Goal: Task Accomplishment & Management: Use online tool/utility

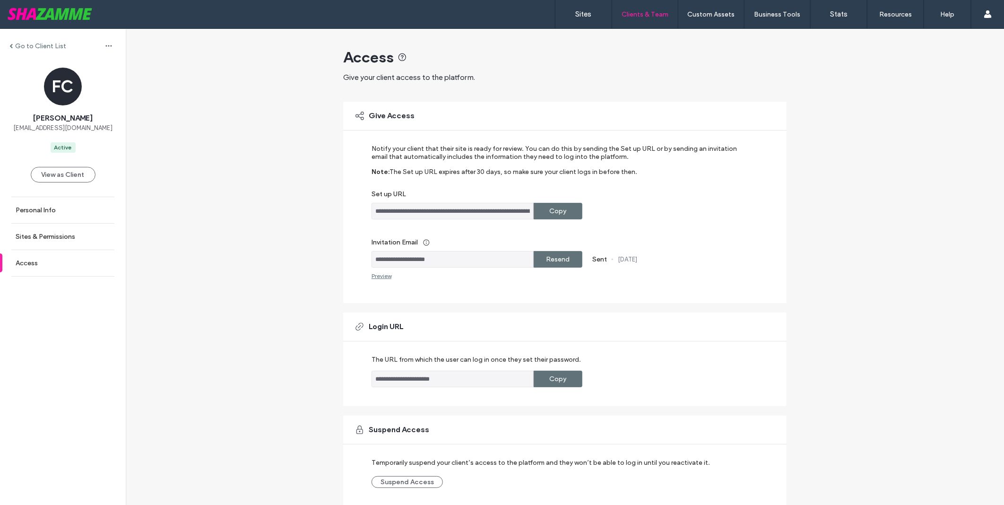
scroll to position [35, 0]
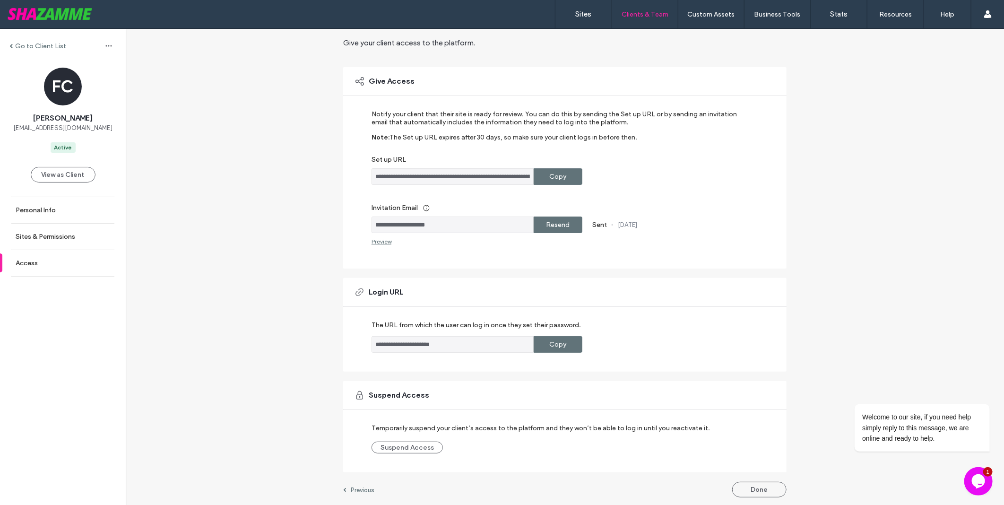
click at [880, 178] on div "**********" at bounding box center [565, 250] width 879 height 513
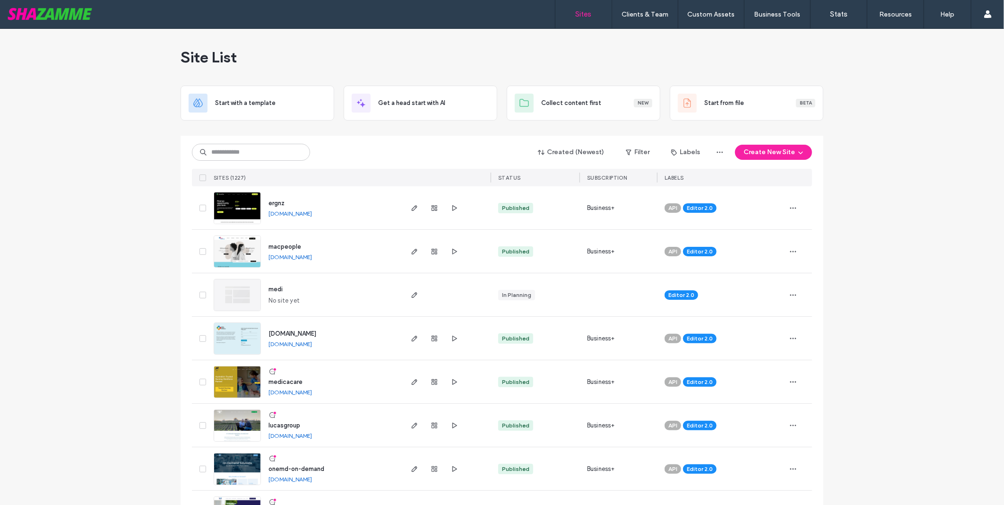
scroll to position [262, 0]
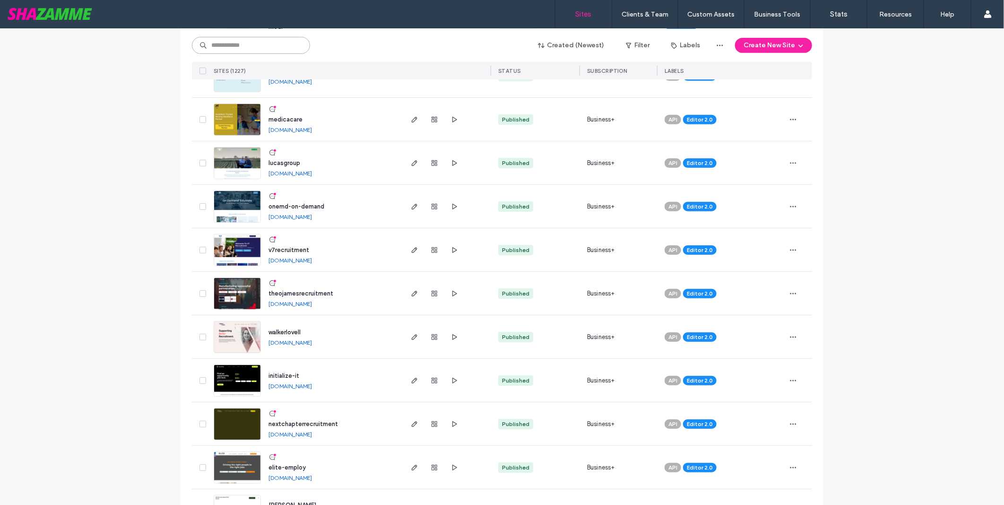
click at [280, 49] on input at bounding box center [251, 45] width 118 height 17
type input "******"
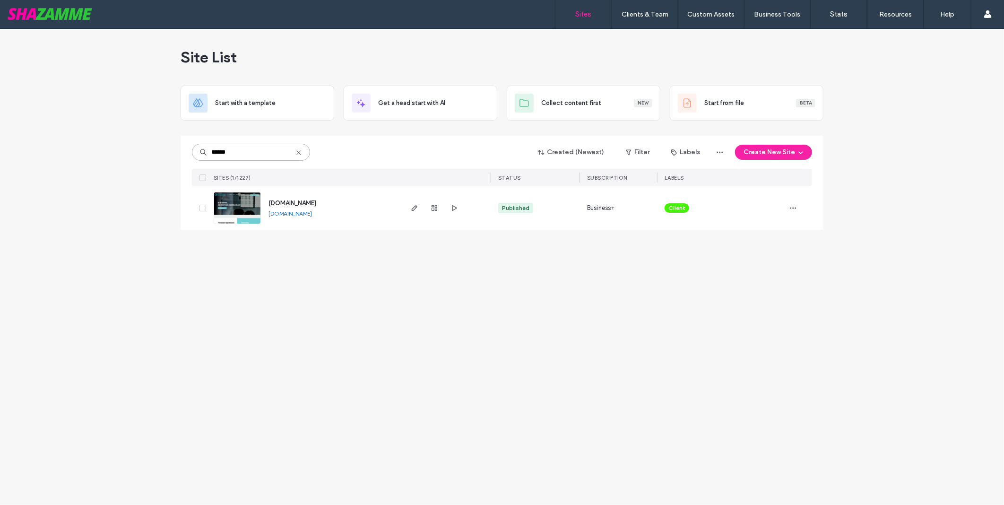
scroll to position [0, 0]
click at [413, 207] on icon "button" at bounding box center [415, 208] width 8 height 8
click at [305, 216] on link "www.extendconsulting.com.au" at bounding box center [291, 213] width 44 height 7
click at [270, 153] on input "******" at bounding box center [251, 152] width 118 height 17
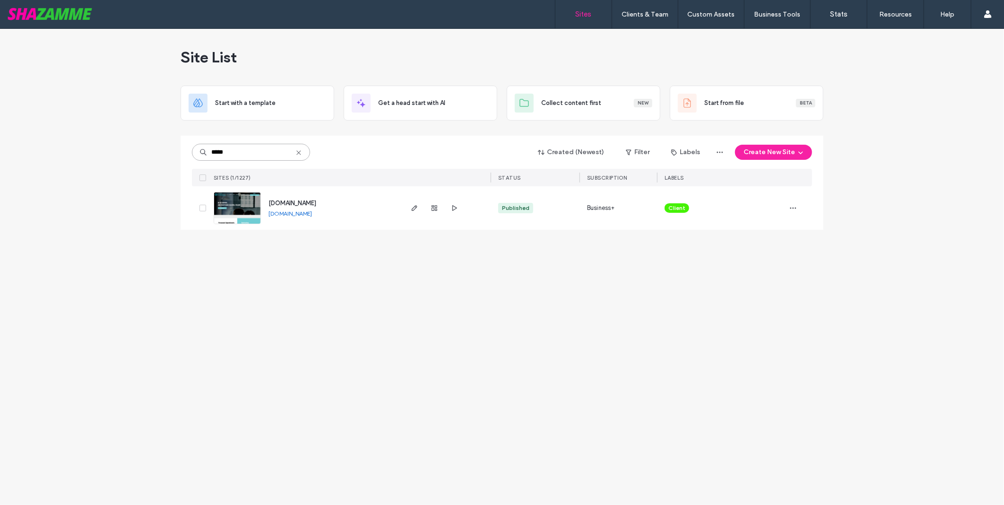
type input "*****"
click at [414, 214] on div at bounding box center [434, 208] width 51 height 44
click at [419, 209] on span "button" at bounding box center [414, 207] width 11 height 11
click at [912, 248] on div "Site List Start with a template Get a head start with AI Collect content first …" at bounding box center [502, 267] width 1004 height 476
click at [527, 52] on div "Site List" at bounding box center [502, 57] width 643 height 57
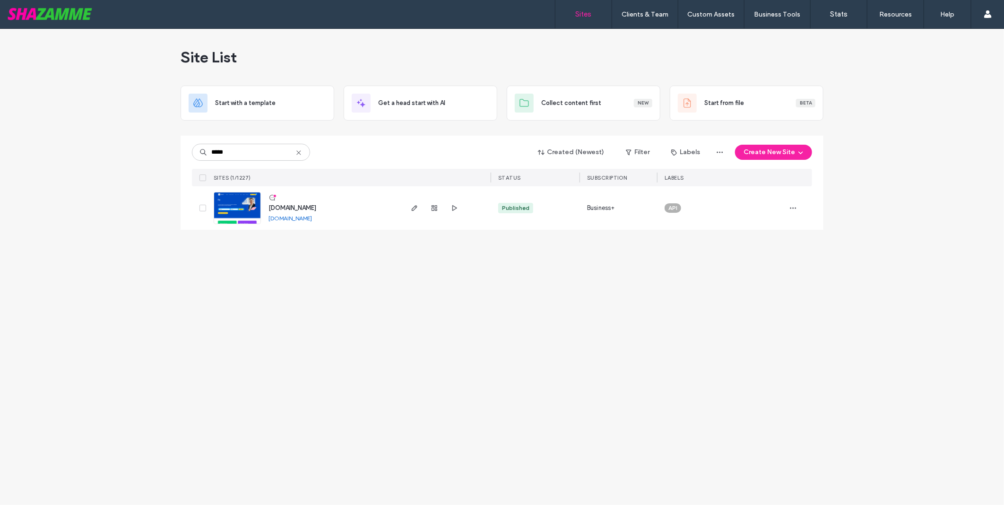
click at [940, 110] on div "Site List Start with a template Get a head start with AI Collect content first …" at bounding box center [502, 267] width 1004 height 476
click at [281, 149] on input "*****" at bounding box center [251, 152] width 118 height 17
type input "*****"
click at [308, 218] on link "www.paxus.com.au" at bounding box center [291, 218] width 44 height 7
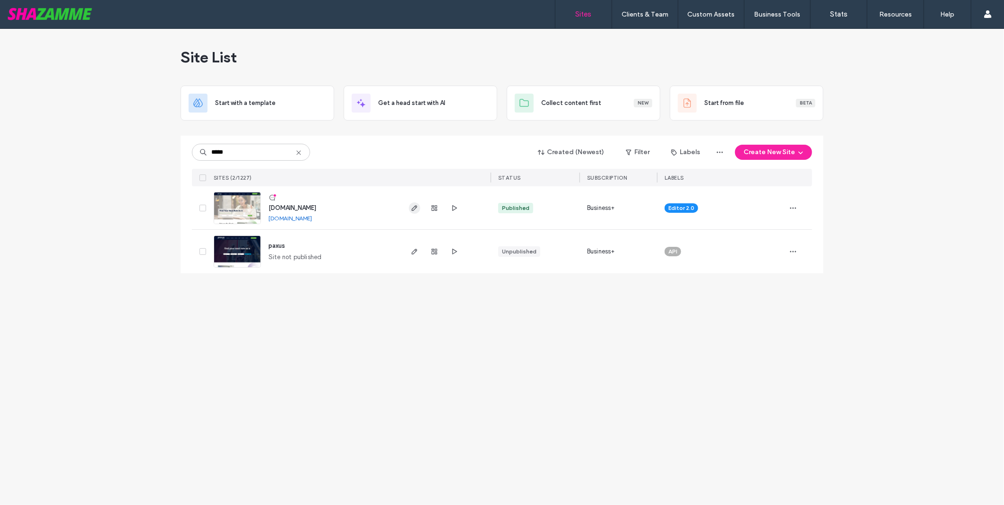
click at [415, 207] on icon "button" at bounding box center [415, 208] width 8 height 8
click at [994, 181] on div "Site List Start with a template Get a head start with AI Collect content first …" at bounding box center [502, 267] width 1004 height 476
click at [811, 291] on div "Site List Start with a template Get a head start with AI Collect content first …" at bounding box center [502, 267] width 1004 height 476
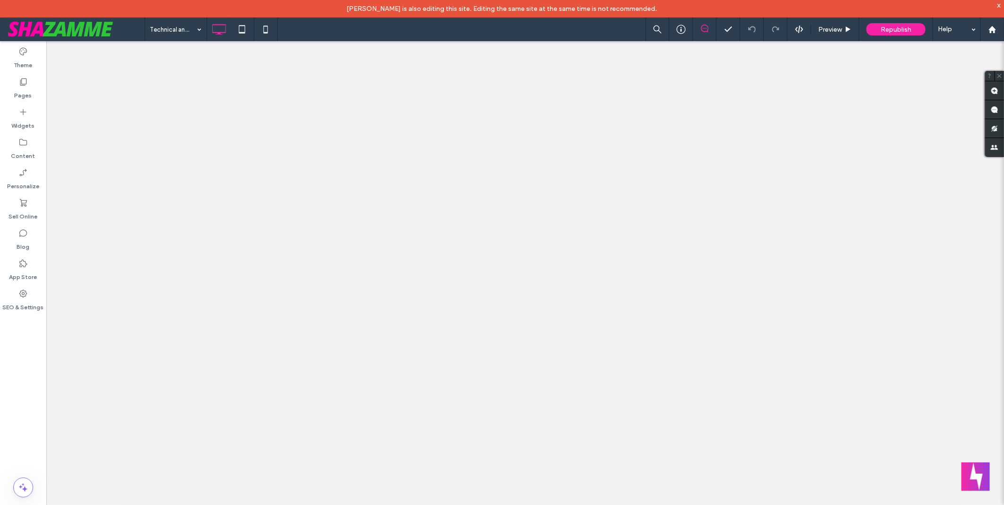
click at [395, 24] on div at bounding box center [502, 252] width 1004 height 505
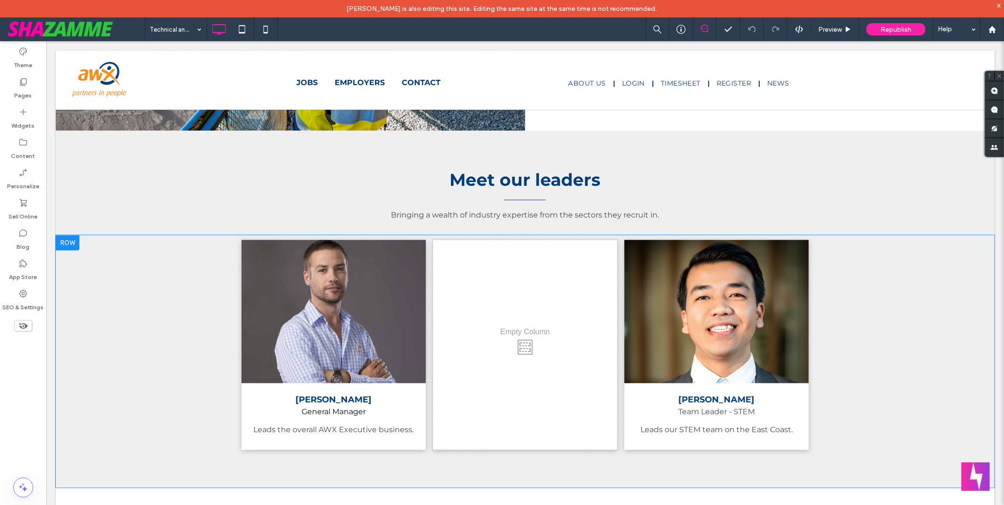
scroll to position [1366, 0]
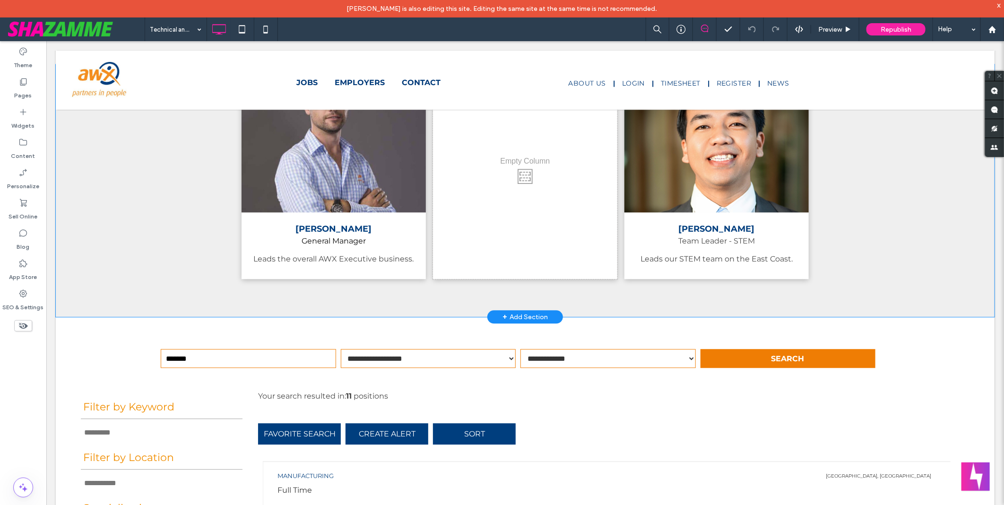
click at [550, 187] on div "Click To Paste" at bounding box center [525, 174] width 184 height 210
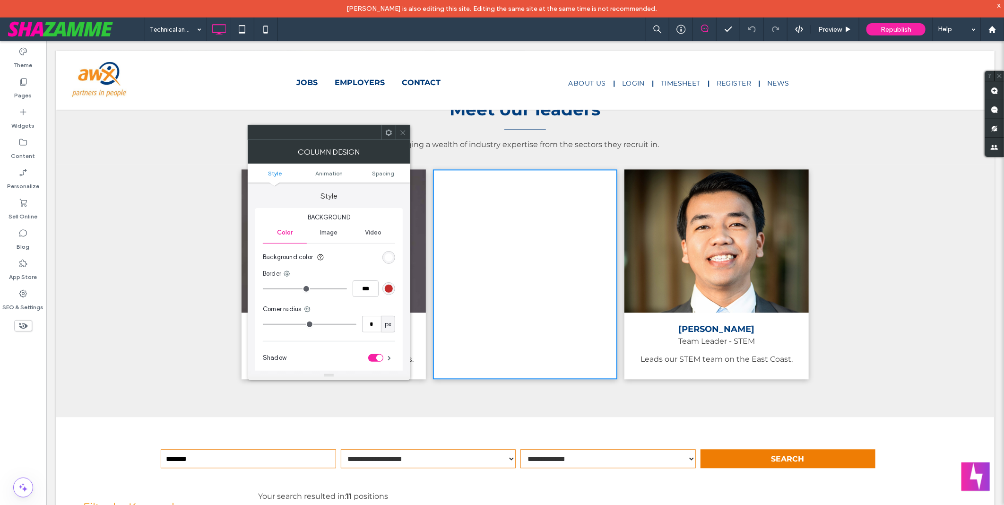
scroll to position [1156, 0]
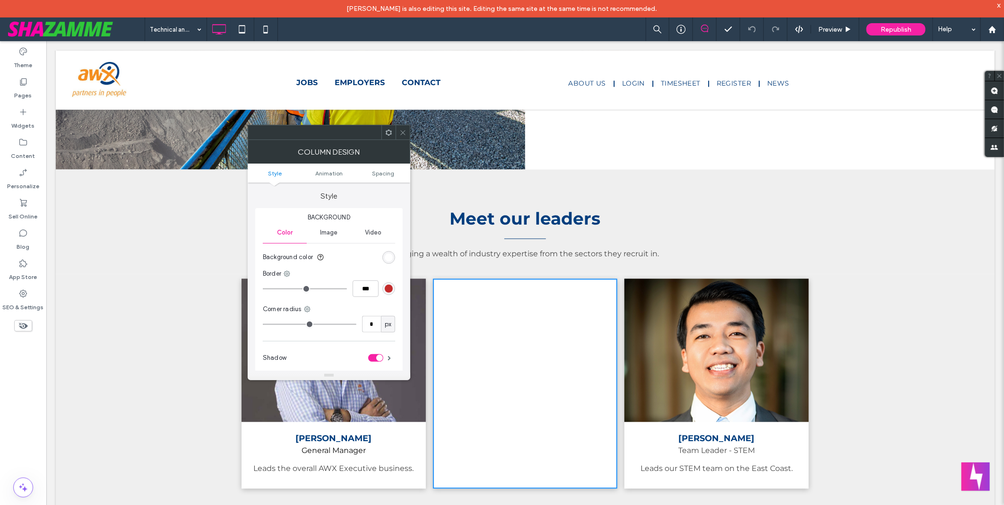
click at [401, 129] on icon at bounding box center [403, 132] width 7 height 7
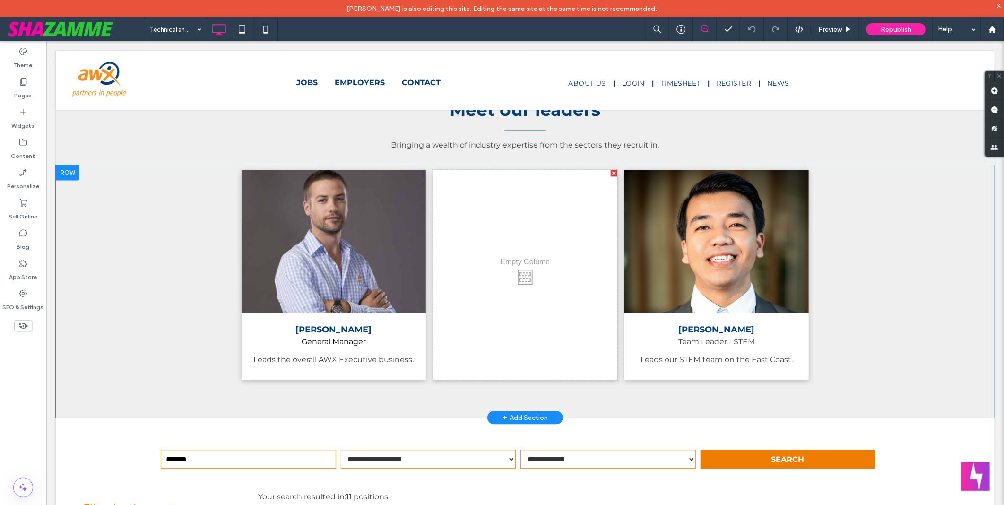
scroll to position [1261, 0]
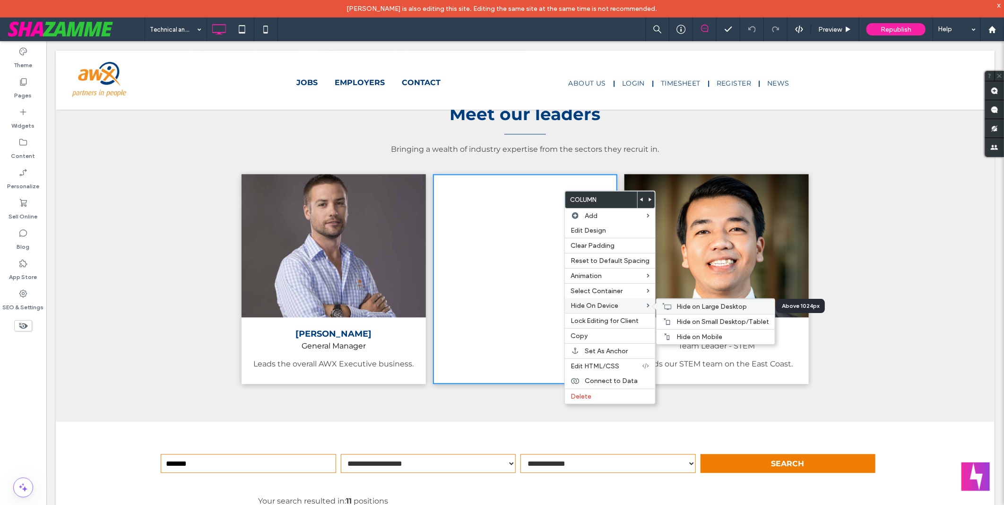
click at [681, 306] on span "Hide on Large Desktop" at bounding box center [712, 307] width 70 height 8
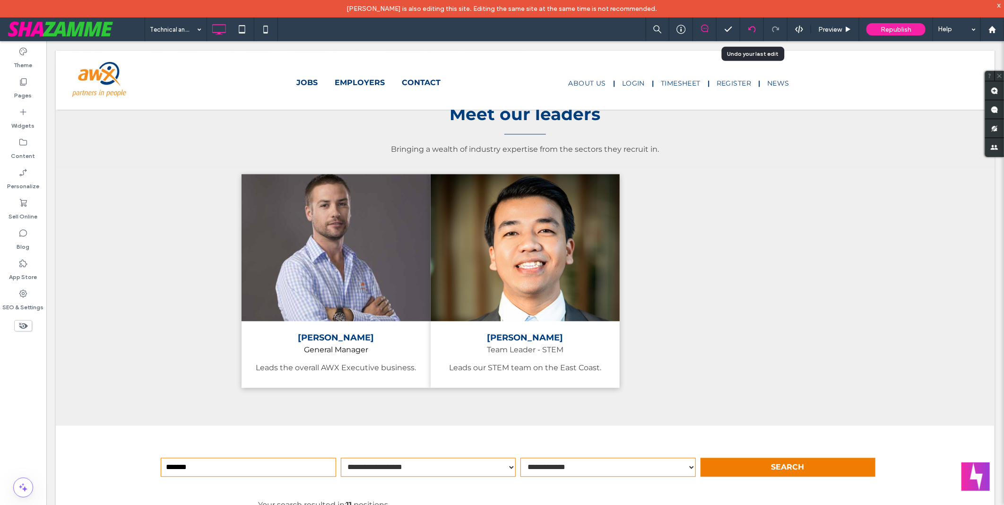
click at [754, 29] on icon at bounding box center [753, 30] width 8 height 8
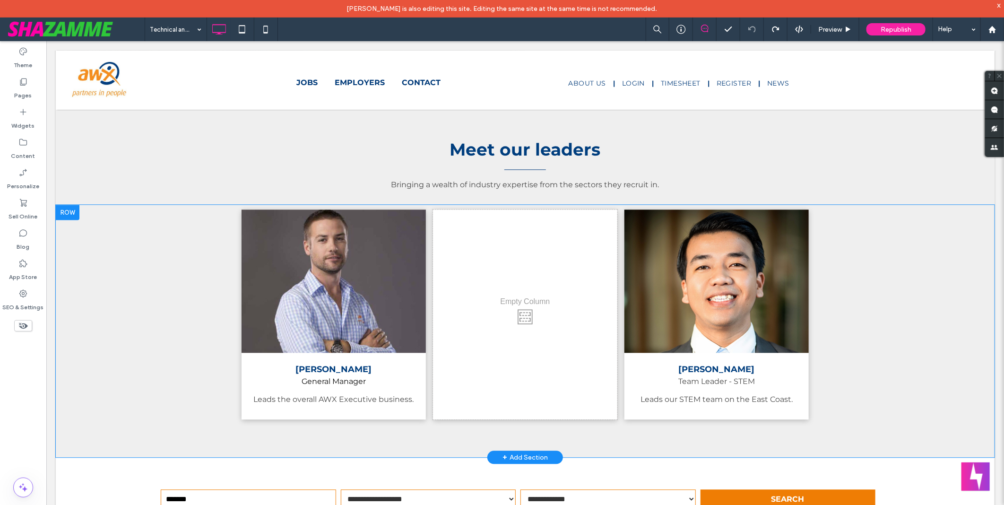
scroll to position [1200, 0]
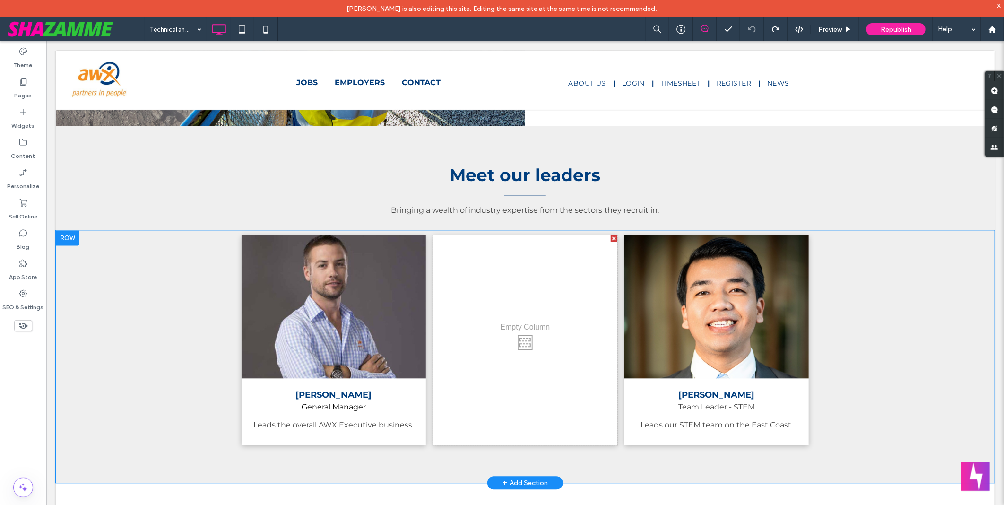
click at [611, 235] on div at bounding box center [614, 238] width 7 height 7
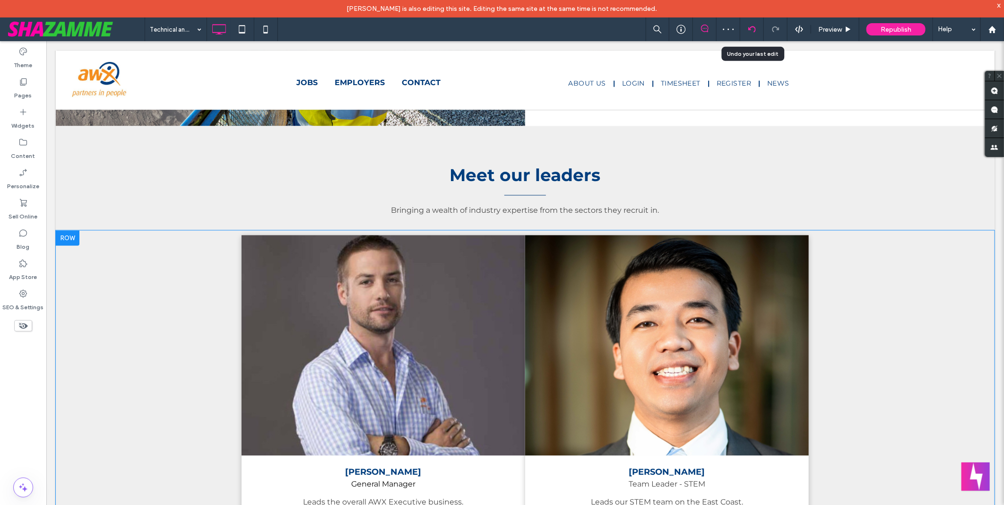
click at [754, 31] on icon at bounding box center [753, 30] width 8 height 8
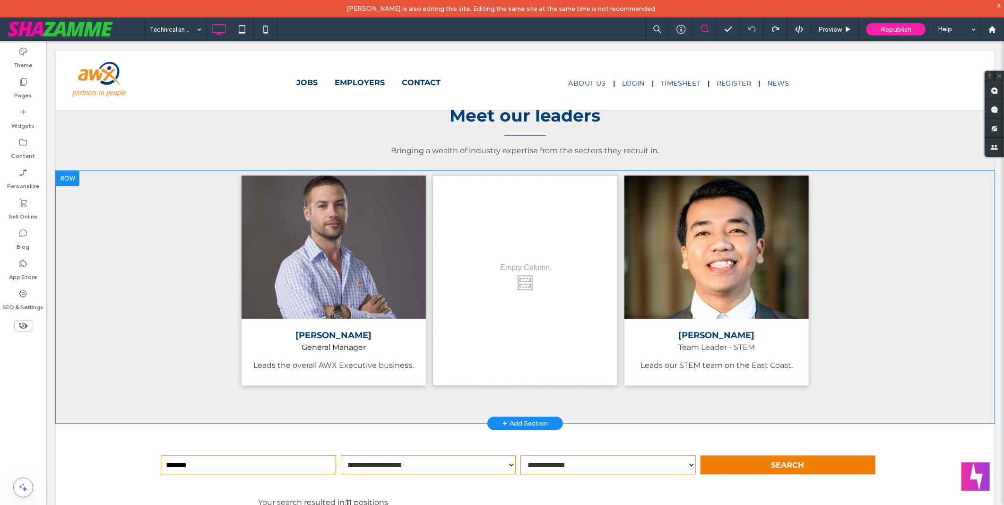
scroll to position [1208, 0]
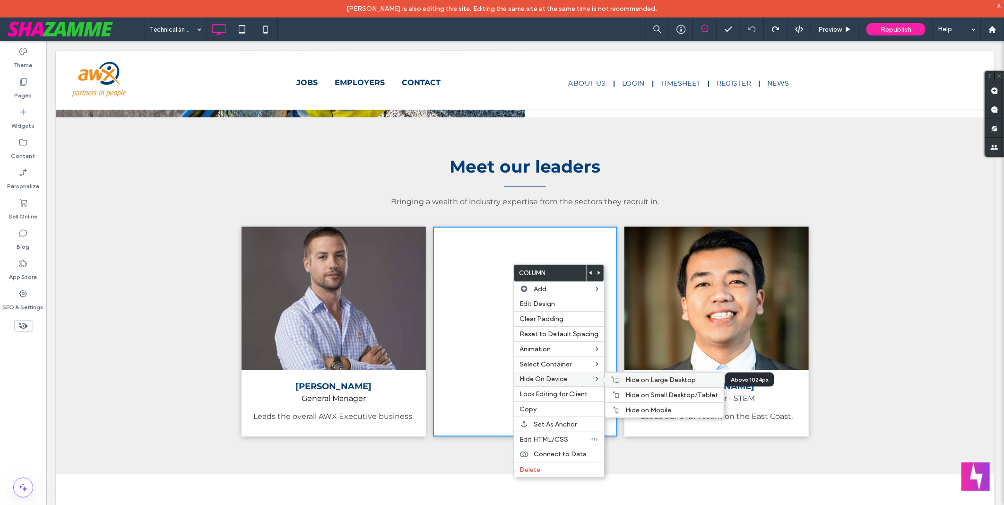
click at [634, 376] on span "Hide on Large Desktop" at bounding box center [661, 380] width 70 height 8
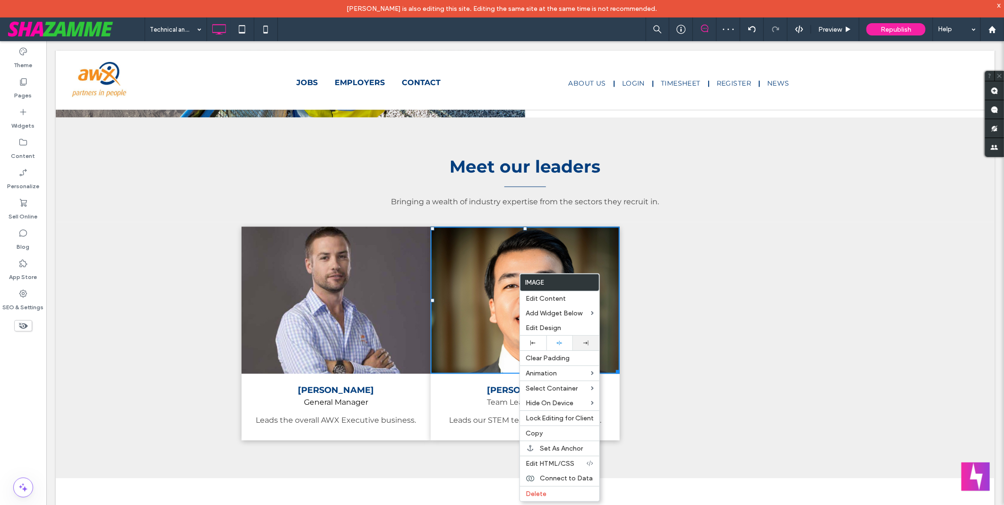
click at [591, 346] on div at bounding box center [586, 343] width 26 height 15
click at [562, 343] on use at bounding box center [560, 343] width 6 height 4
click at [492, 30] on div "Technical and executive roles Preview Republish Help" at bounding box center [575, 29] width 860 height 24
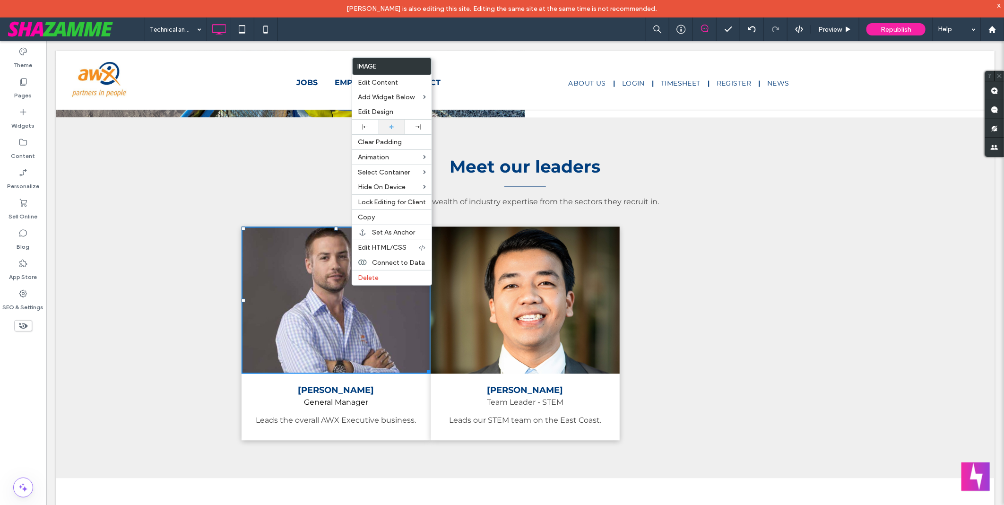
click at [393, 126] on icon at bounding box center [392, 127] width 6 height 6
click at [508, 33] on div "Technical and executive roles Preview Republish Help" at bounding box center [575, 29] width 860 height 24
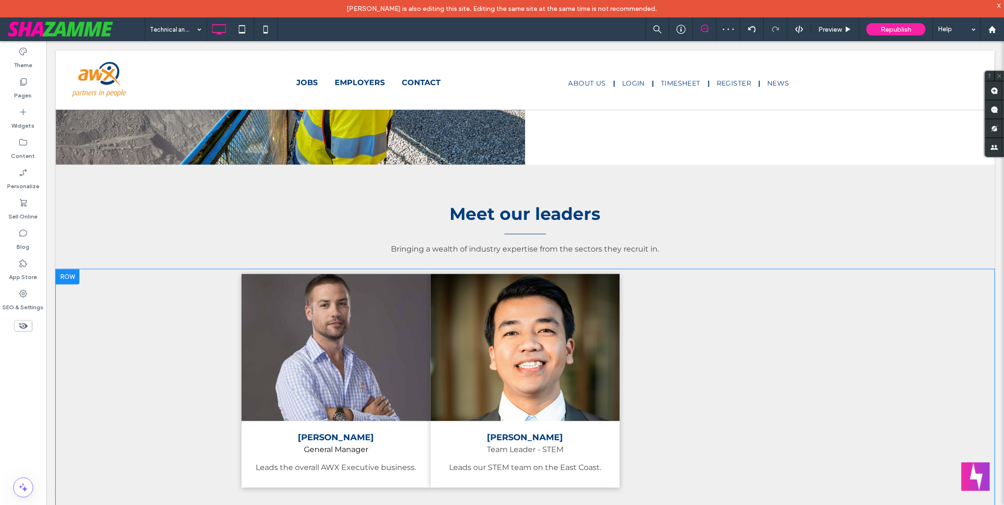
scroll to position [1261, 0]
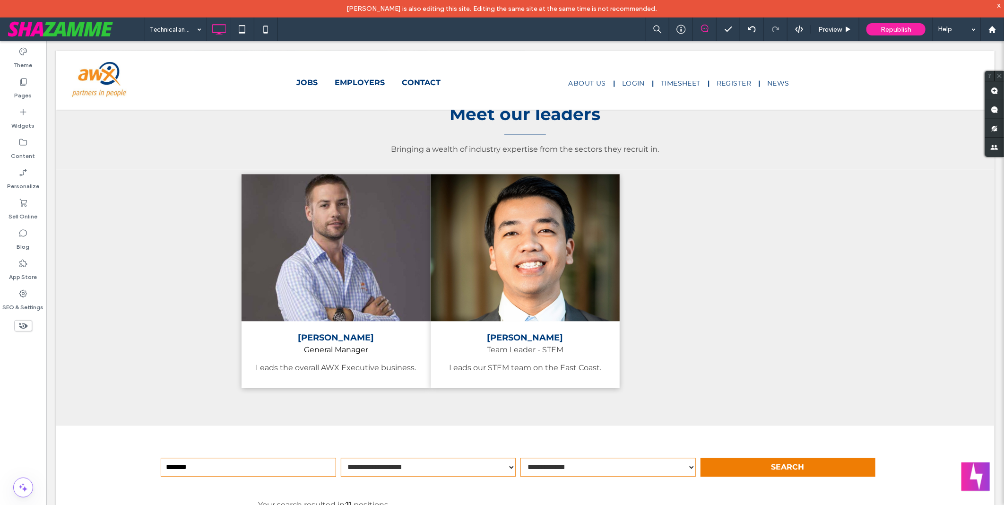
click at [20, 325] on icon at bounding box center [23, 326] width 10 height 10
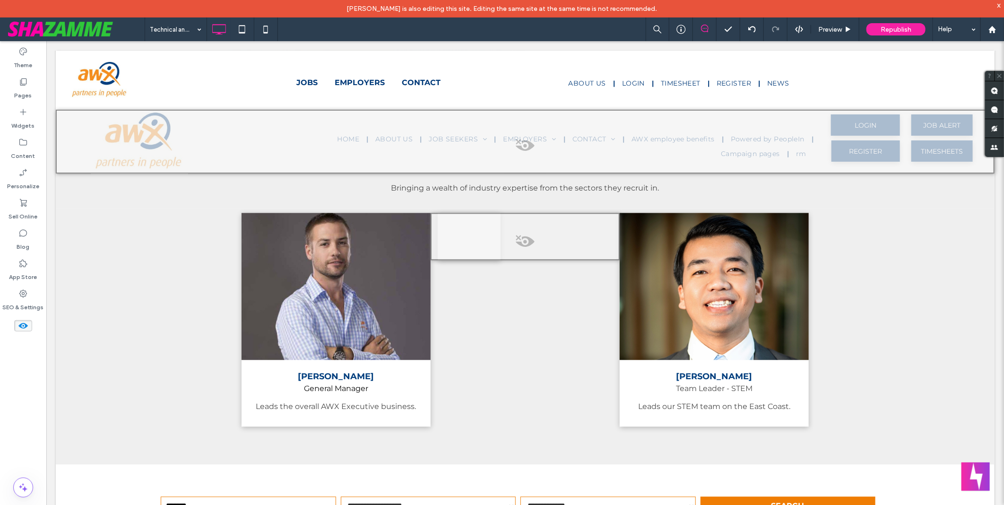
scroll to position [1300, 0]
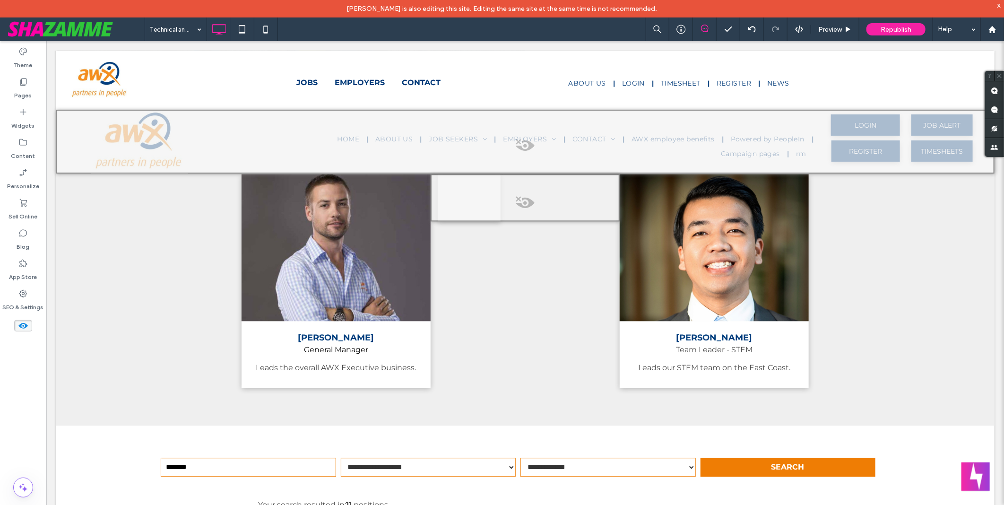
click at [20, 325] on use at bounding box center [22, 326] width 9 height 6
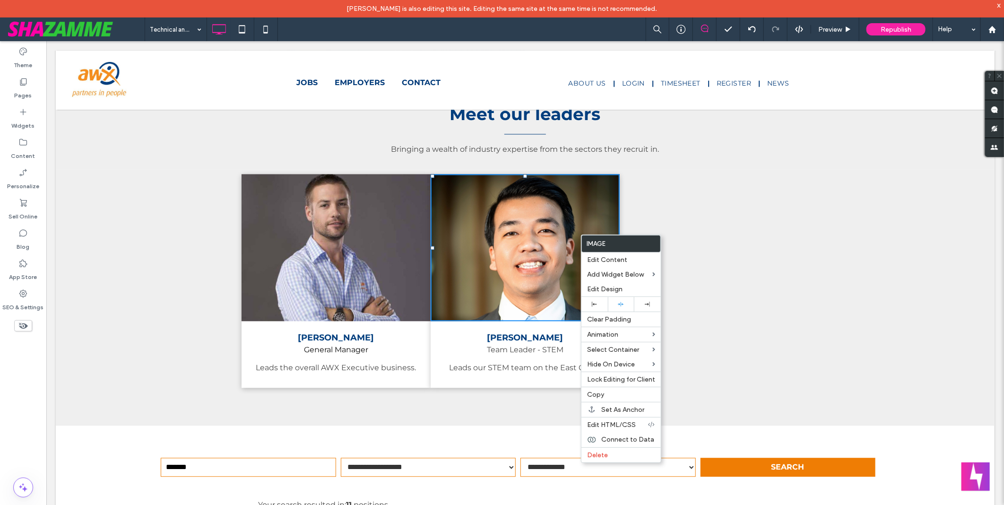
click at [522, 39] on div "Technical and executive roles Preview Republish Help" at bounding box center [575, 29] width 860 height 24
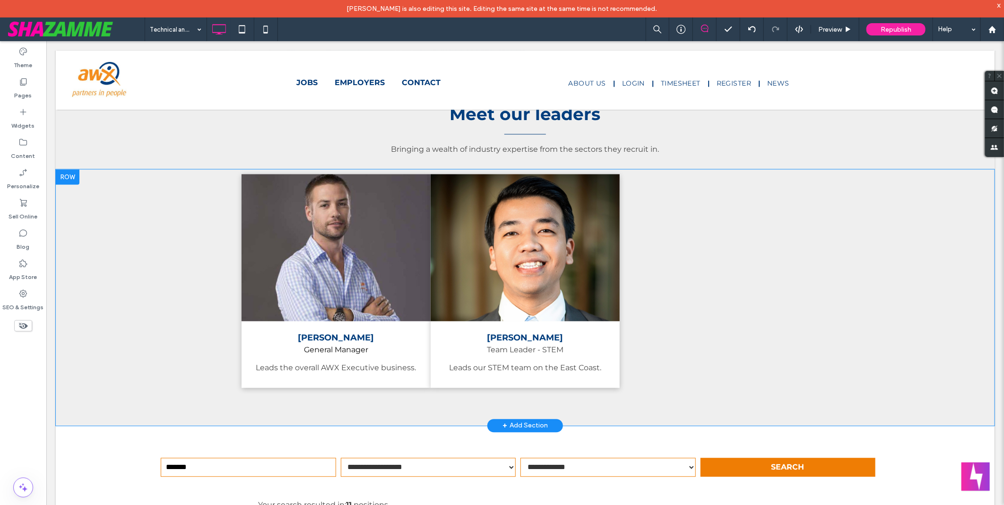
scroll to position [1208, 0]
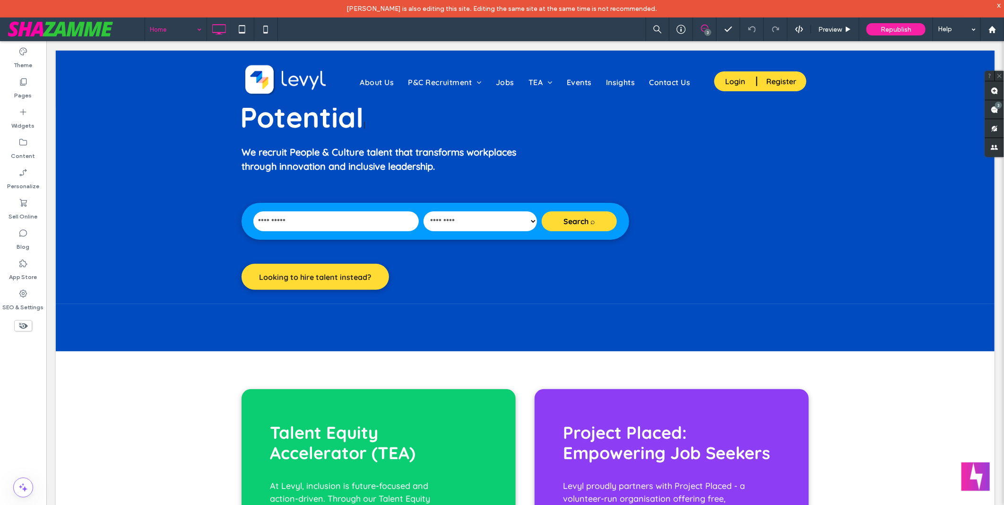
scroll to position [210, 0]
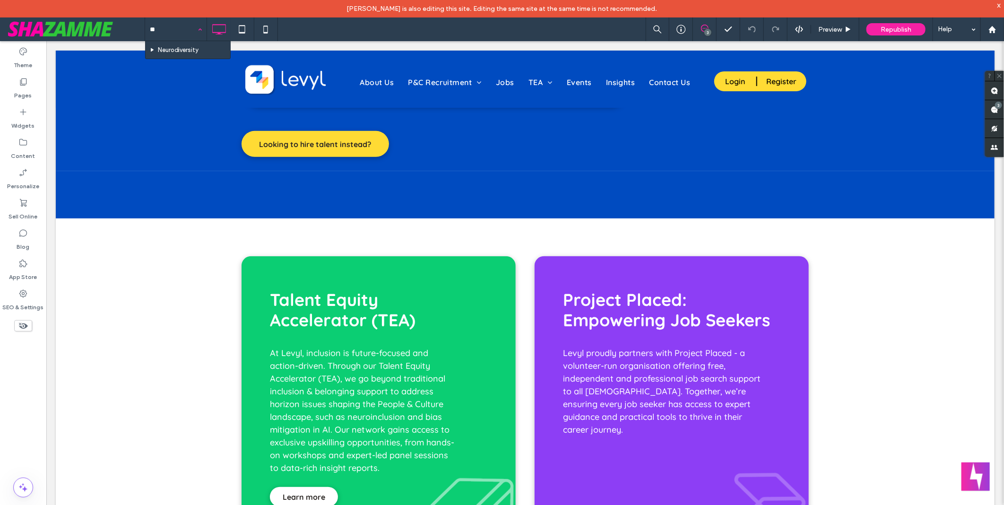
type input "***"
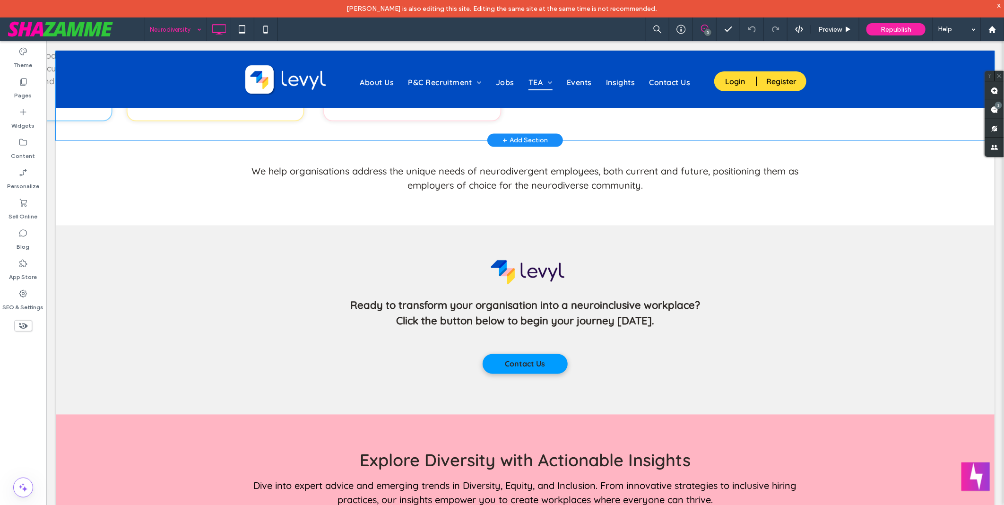
scroll to position [1103, 0]
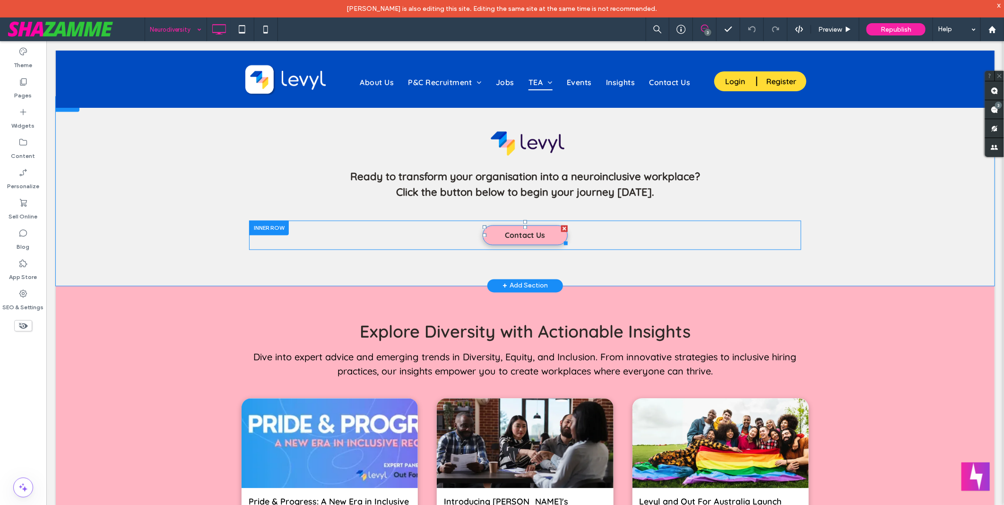
click at [516, 229] on span "Contact Us" at bounding box center [525, 235] width 40 height 19
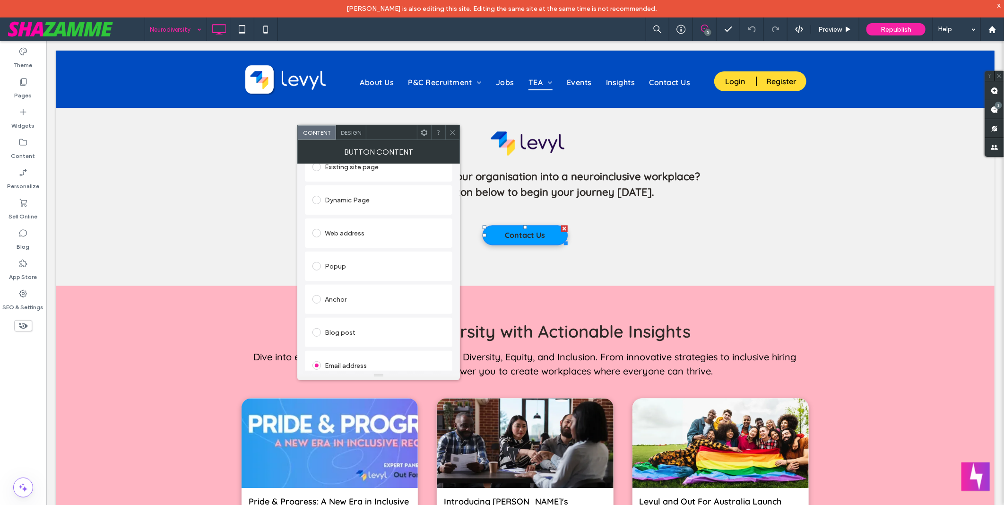
scroll to position [209, 0]
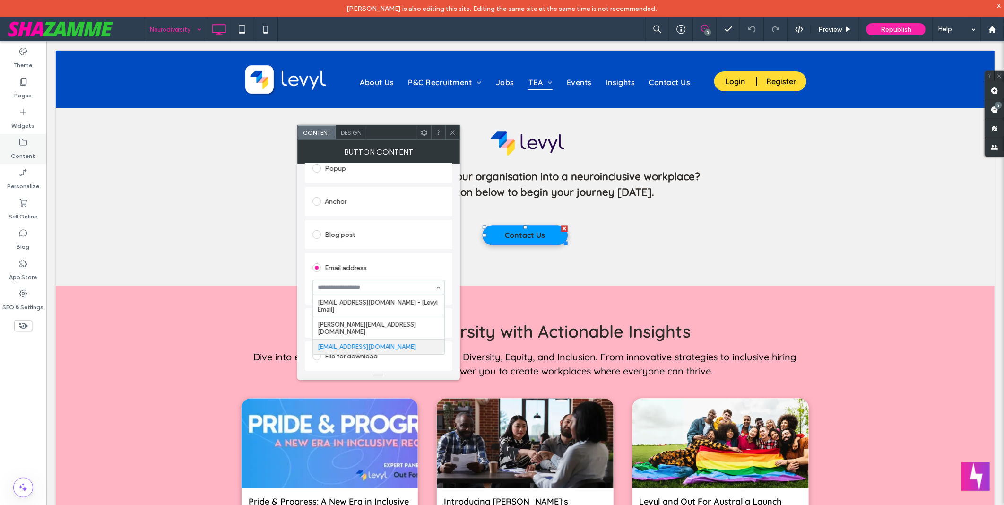
click at [22, 154] on label "Content" at bounding box center [23, 153] width 24 height 13
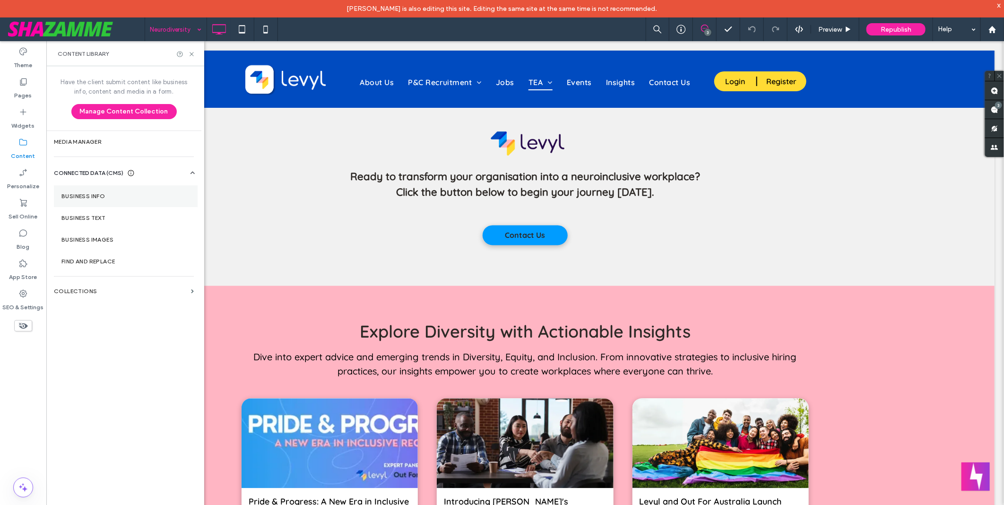
click at [131, 202] on section "Business Info" at bounding box center [126, 196] width 144 height 22
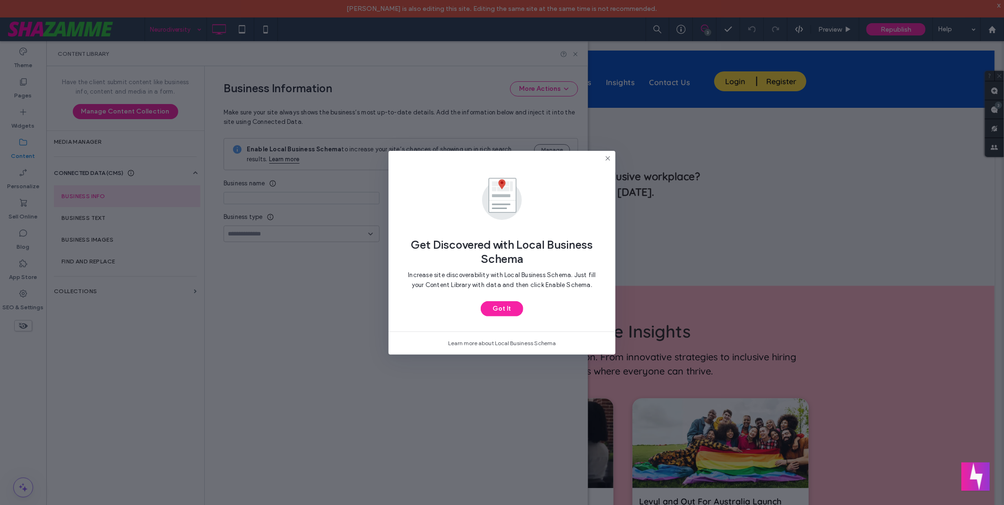
type input "**********"
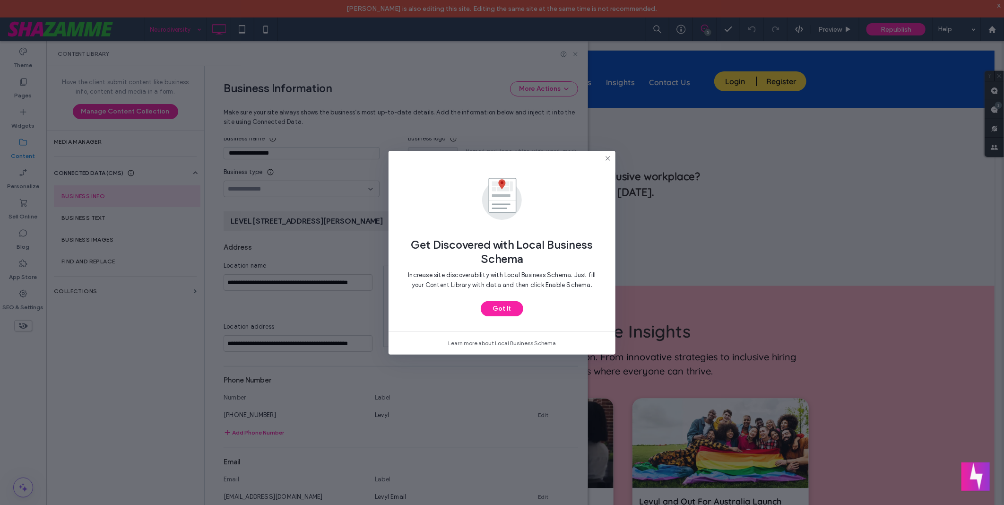
scroll to position [59, 0]
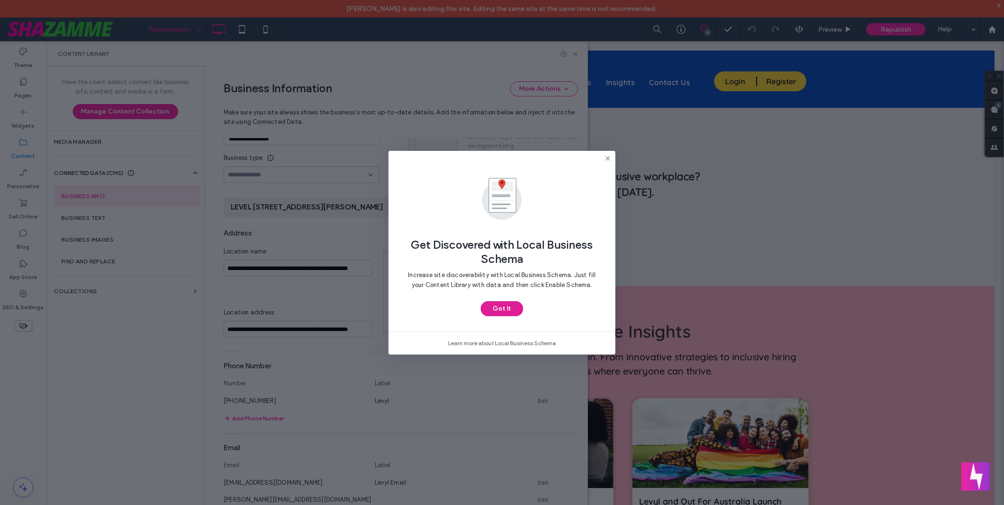
click at [500, 307] on button "Got It" at bounding box center [502, 308] width 43 height 15
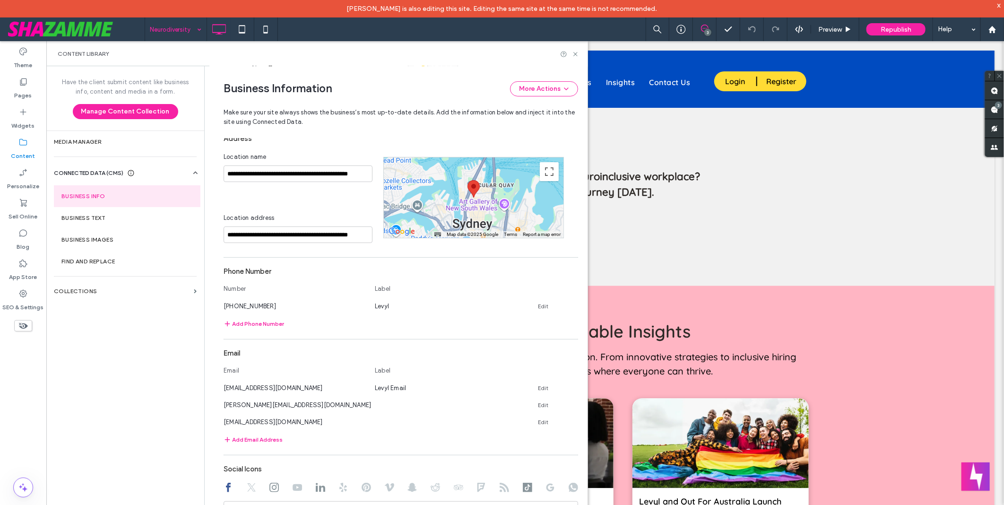
scroll to position [157, 0]
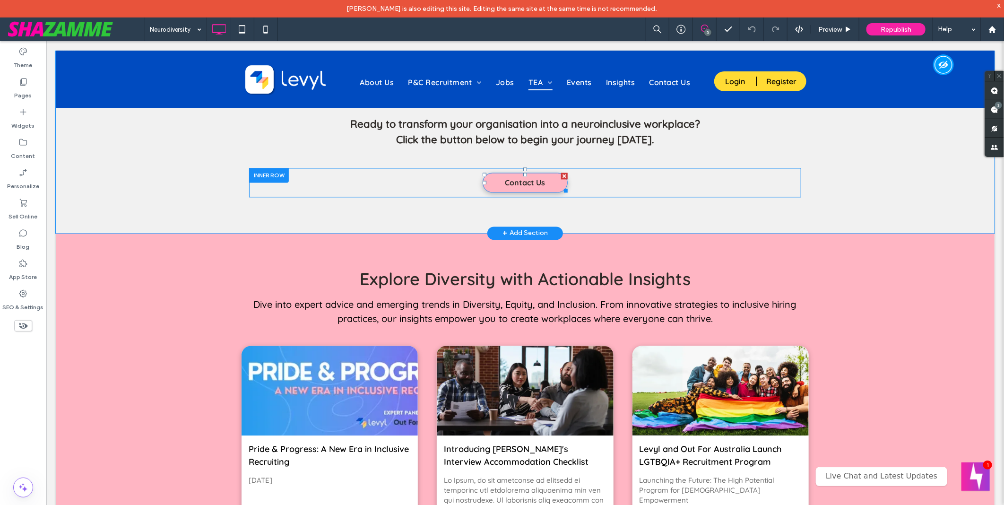
click at [508, 181] on span "Contact Us" at bounding box center [525, 182] width 40 height 19
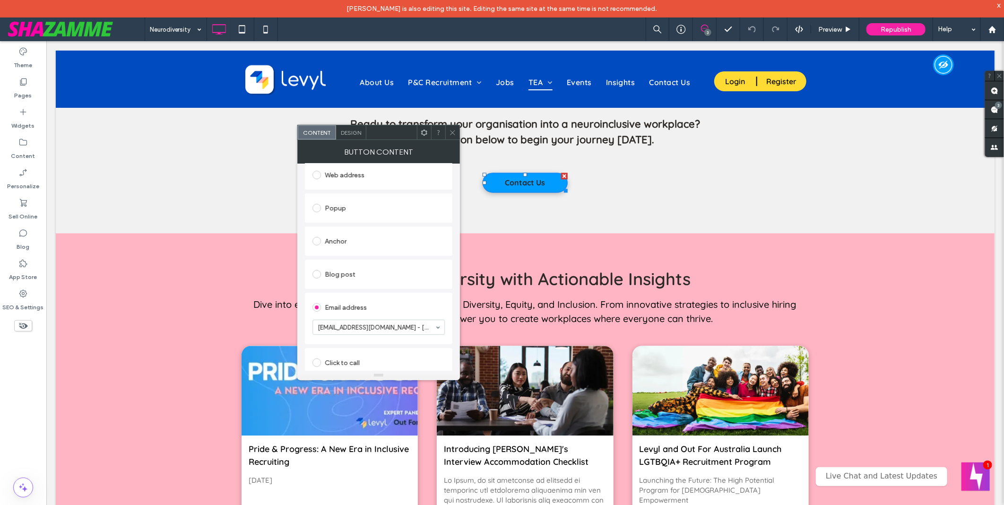
scroll to position [209, 0]
click at [384, 252] on div "Existing site page Dynamic Page Web address Popup Anchor Blog post Email addres…" at bounding box center [379, 211] width 148 height 318
click at [24, 153] on label "Content" at bounding box center [23, 153] width 24 height 13
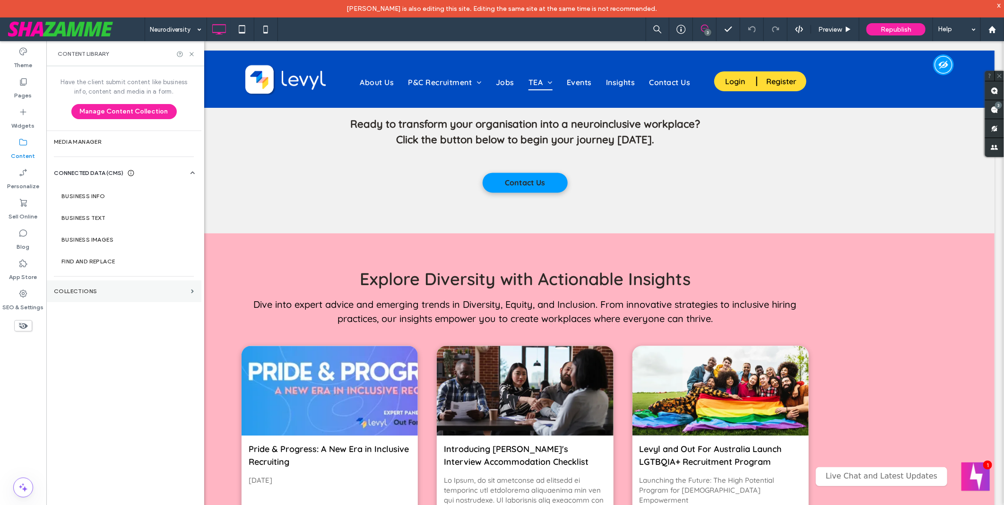
click at [120, 297] on section "Collections" at bounding box center [123, 291] width 155 height 22
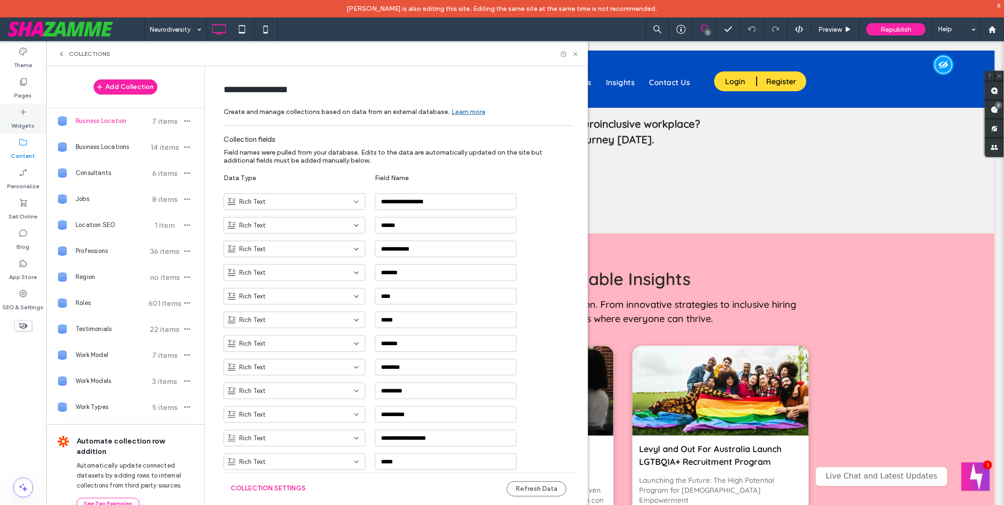
click at [29, 126] on label "Widgets" at bounding box center [23, 123] width 23 height 13
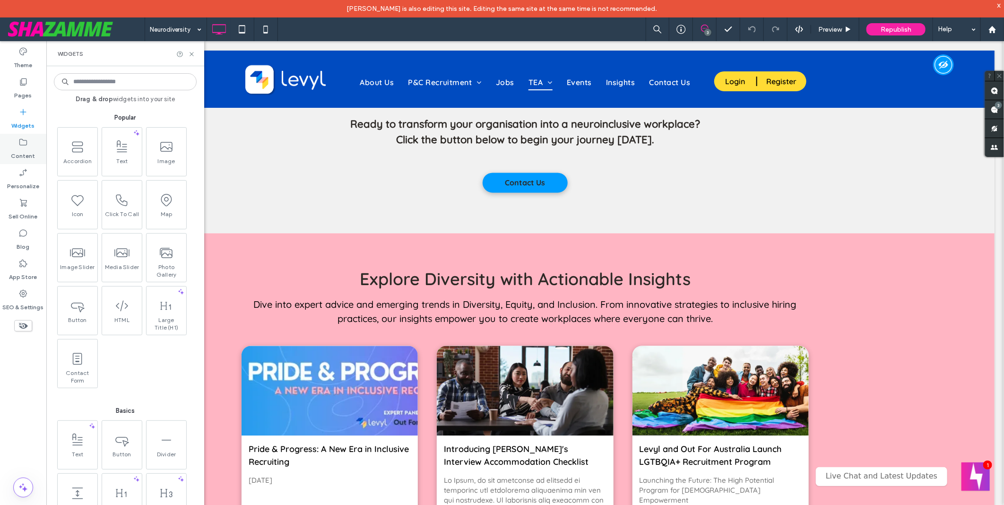
click at [23, 149] on label "Content" at bounding box center [23, 153] width 24 height 13
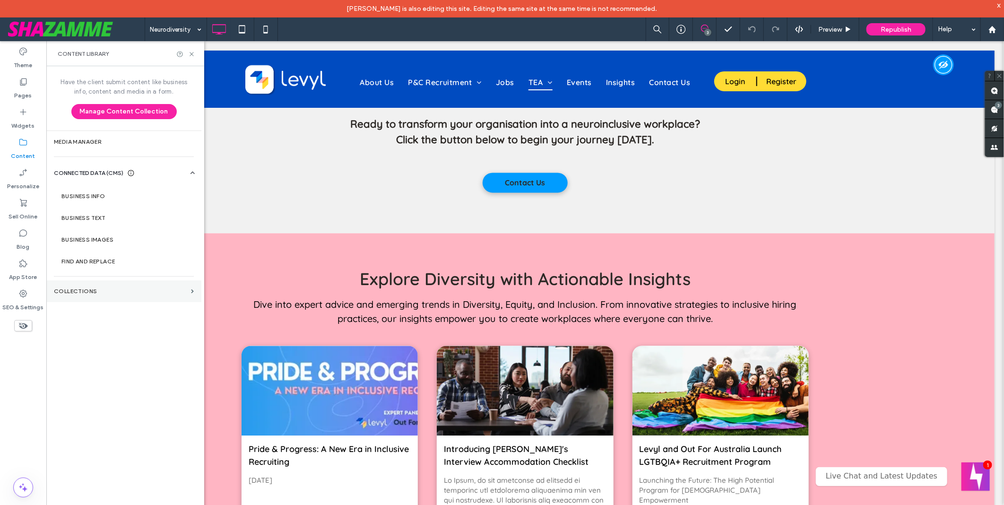
click at [106, 299] on section "Collections" at bounding box center [123, 291] width 155 height 22
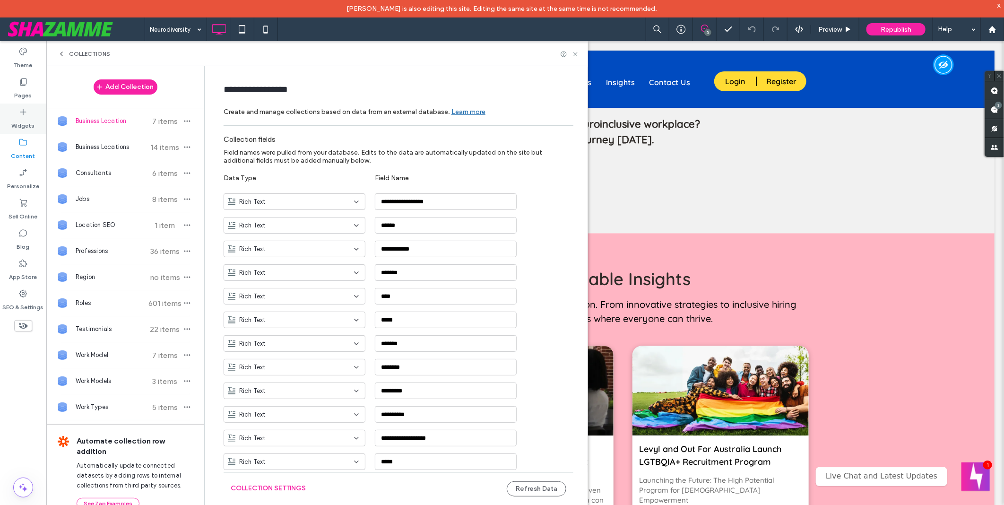
click at [22, 129] on label "Widgets" at bounding box center [23, 123] width 23 height 13
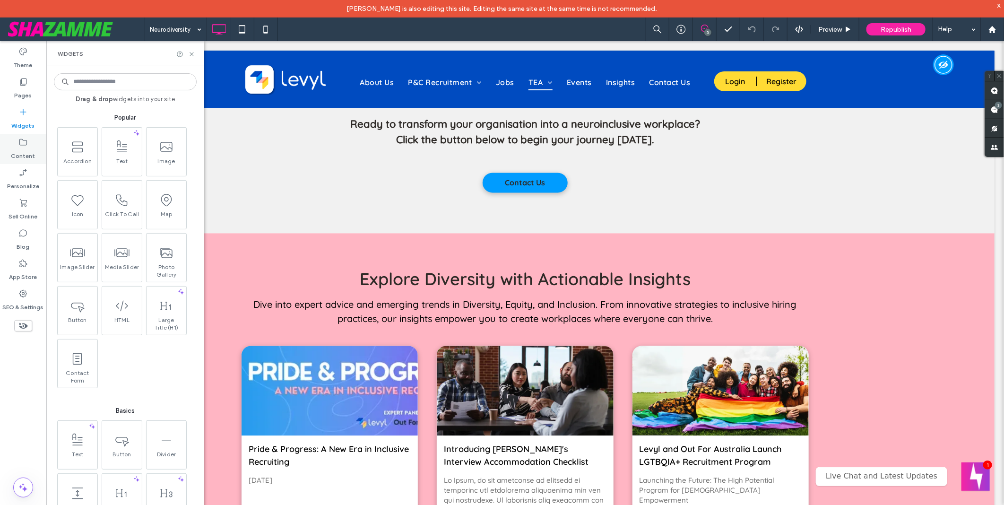
click at [24, 148] on label "Content" at bounding box center [23, 153] width 24 height 13
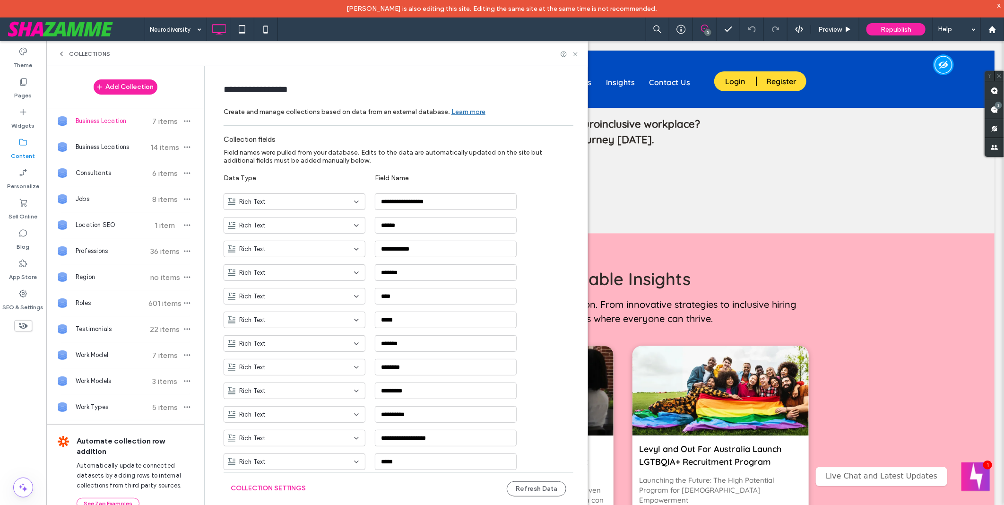
click at [63, 49] on div "Collections" at bounding box center [317, 53] width 542 height 25
click at [61, 52] on use at bounding box center [62, 54] width 2 height 4
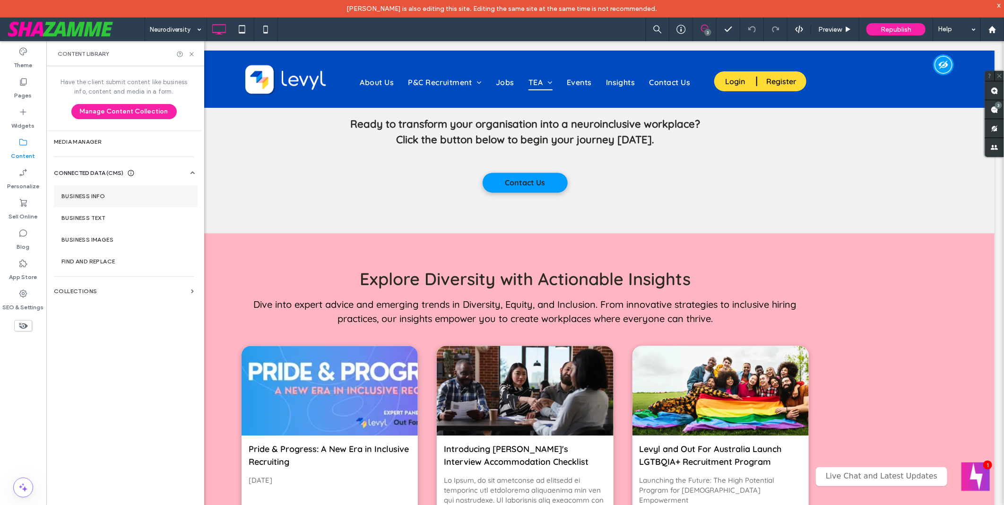
click at [115, 197] on label "Business Info" at bounding box center [125, 196] width 129 height 7
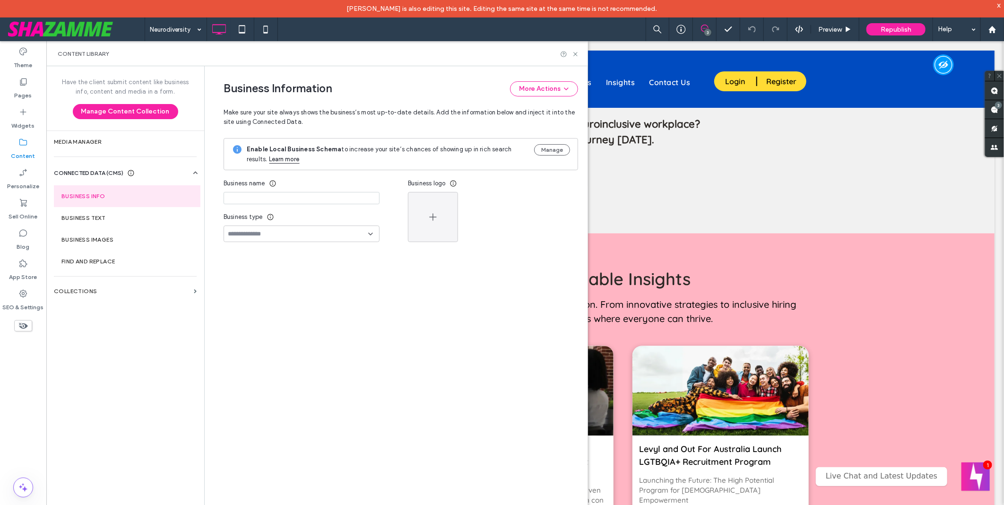
type input "**********"
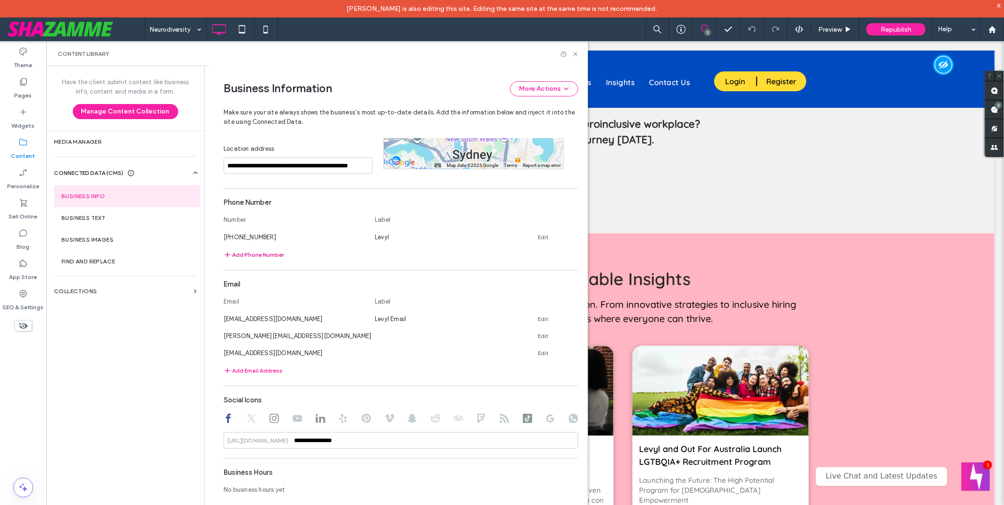
scroll to position [270, 0]
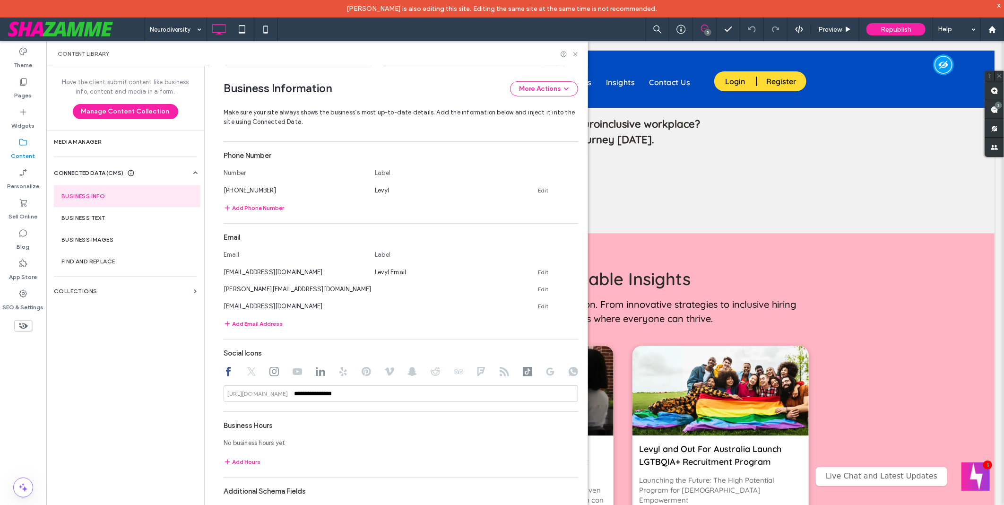
click at [452, 30] on div "Neurodiversity 3 Preview Republish Help" at bounding box center [575, 29] width 860 height 24
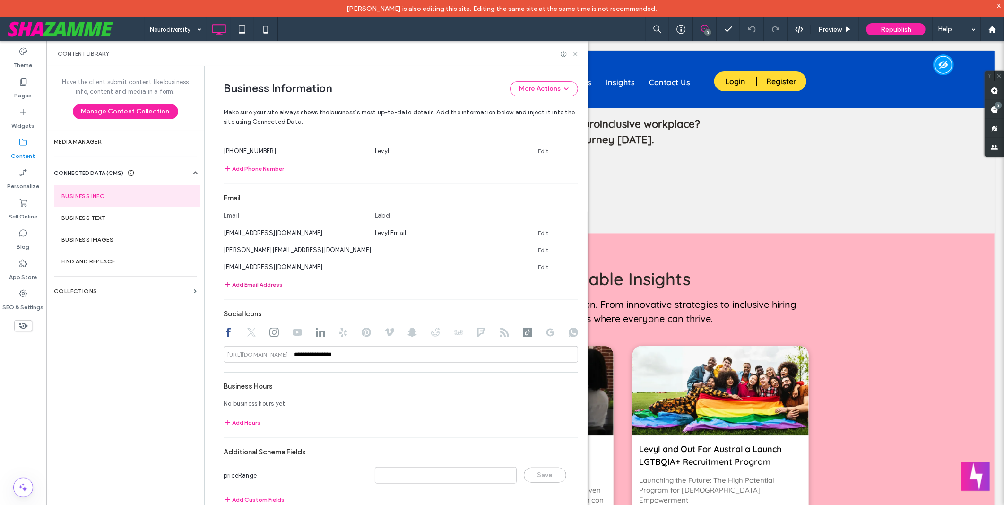
click at [267, 280] on button "Add Email Address" at bounding box center [253, 284] width 59 height 11
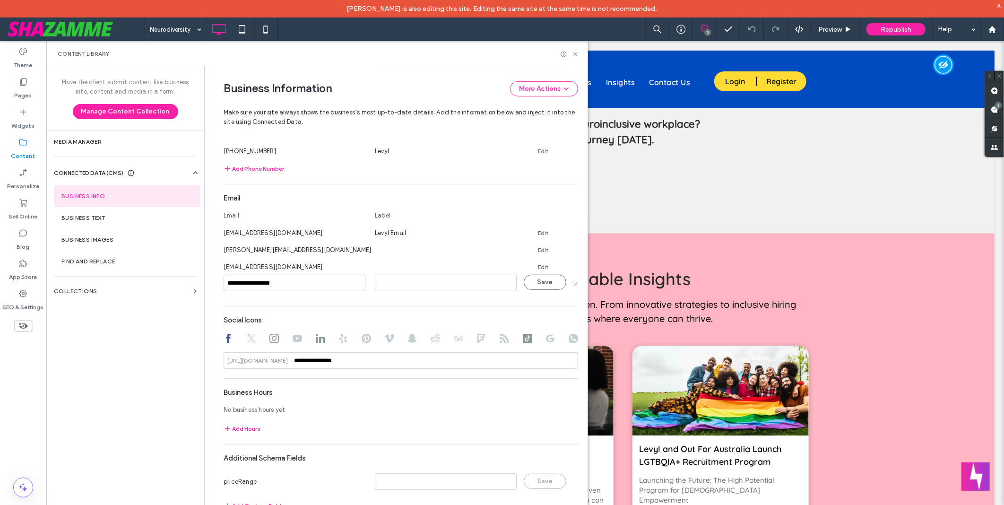
type input "**********"
type input "*****"
click at [534, 279] on button "Save" at bounding box center [545, 282] width 43 height 15
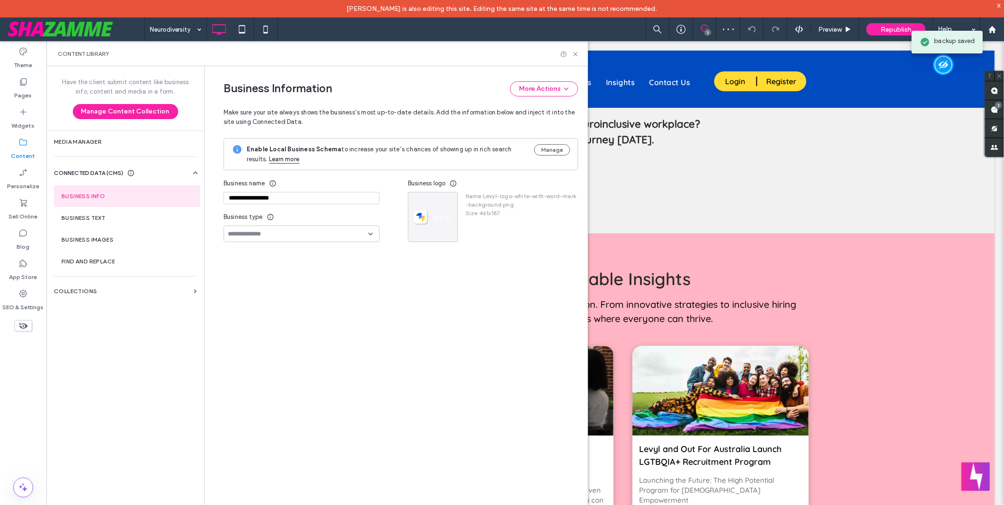
scroll to position [0, 0]
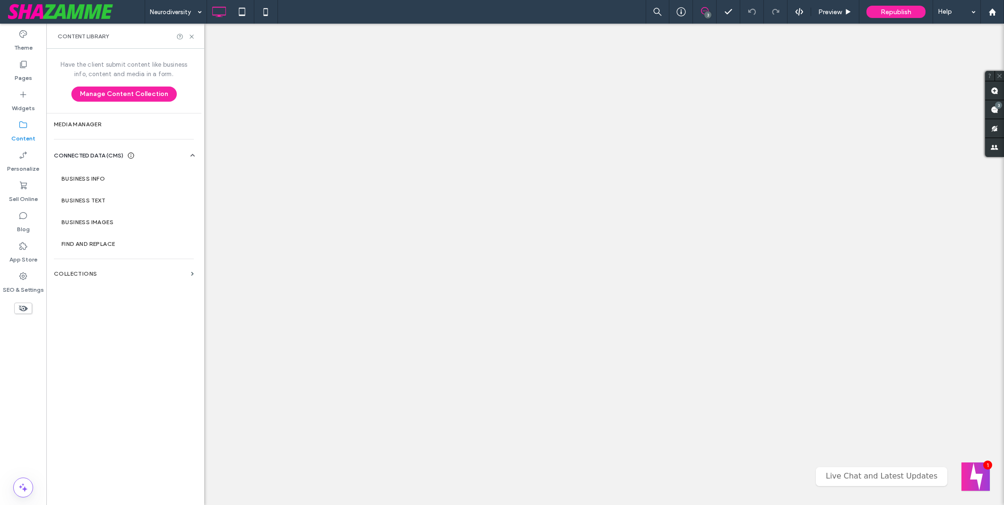
click at [105, 183] on section "Business Info" at bounding box center [126, 179] width 144 height 22
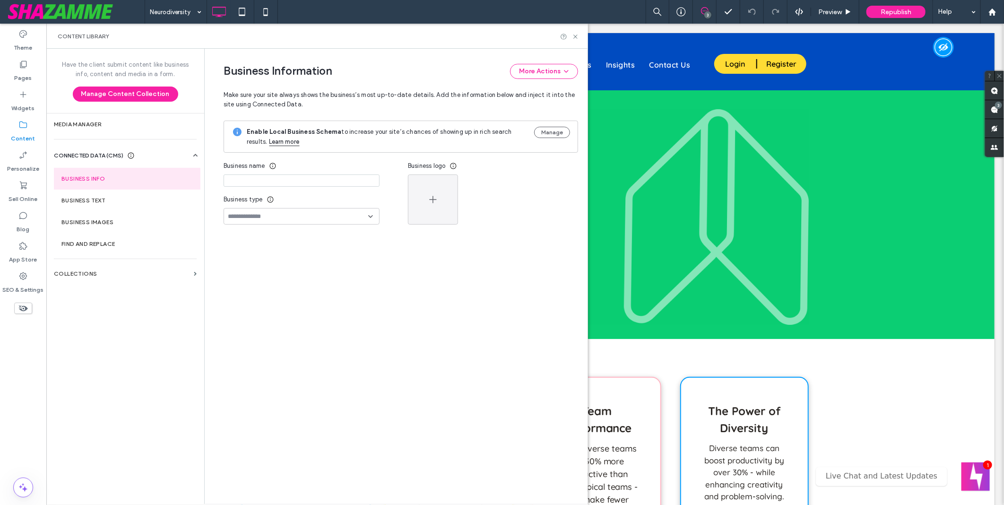
type input "**********"
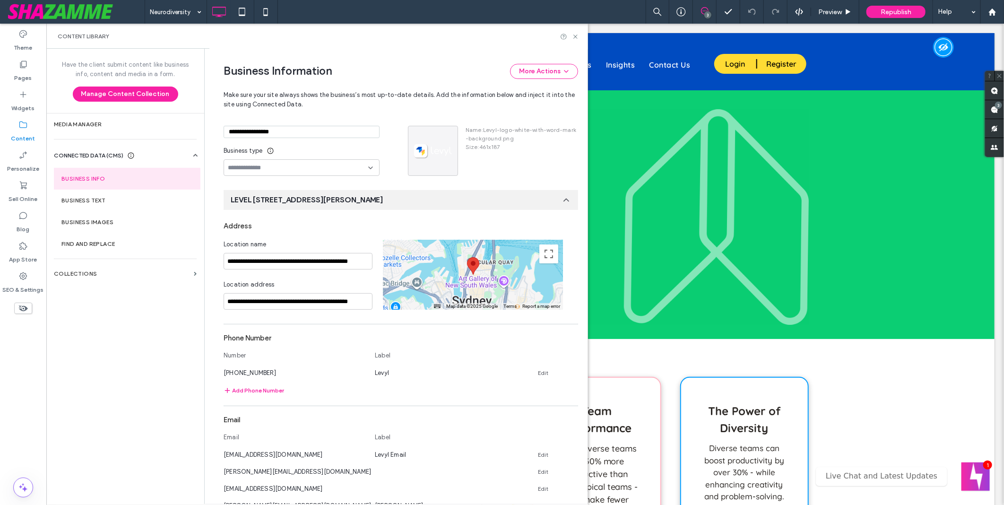
scroll to position [259, 0]
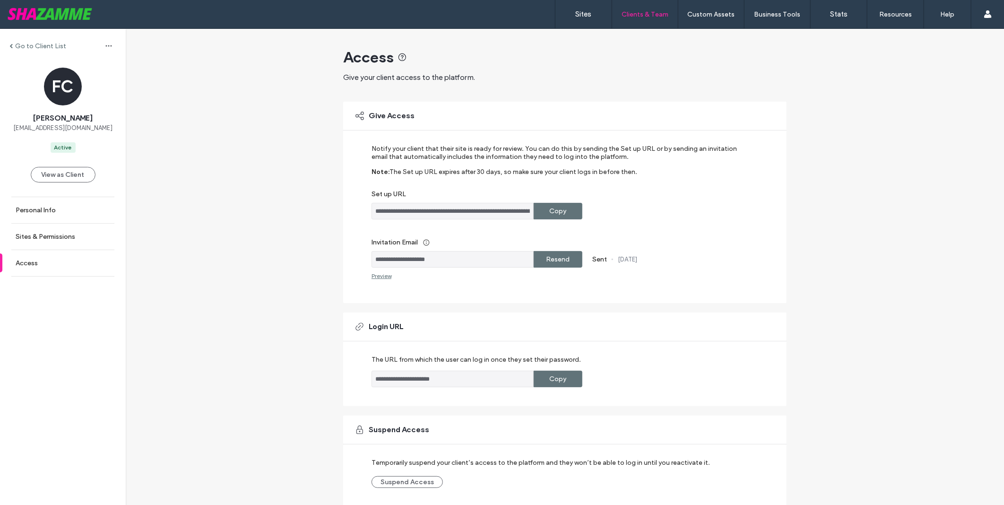
scroll to position [35, 0]
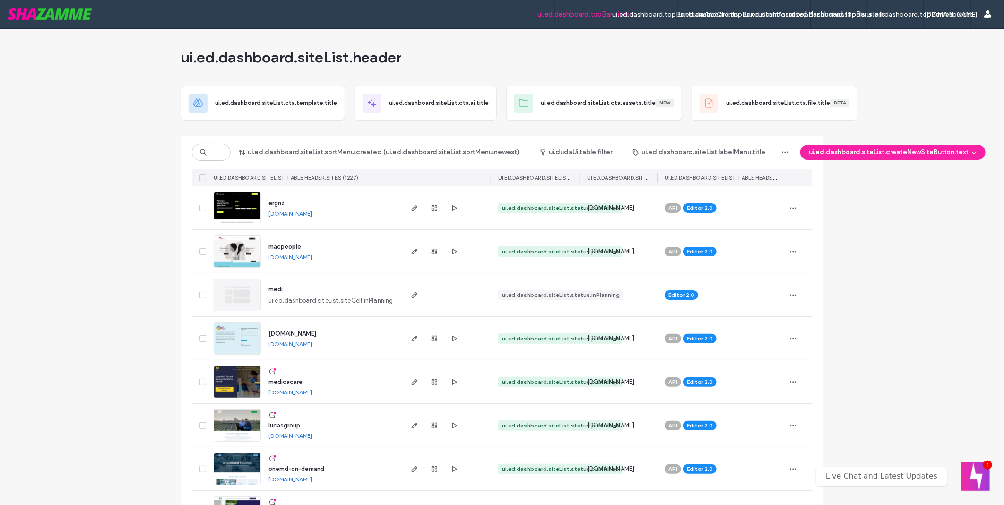
click at [204, 151] on icon at bounding box center [204, 152] width 8 height 8
click at [219, 154] on input at bounding box center [211, 152] width 39 height 17
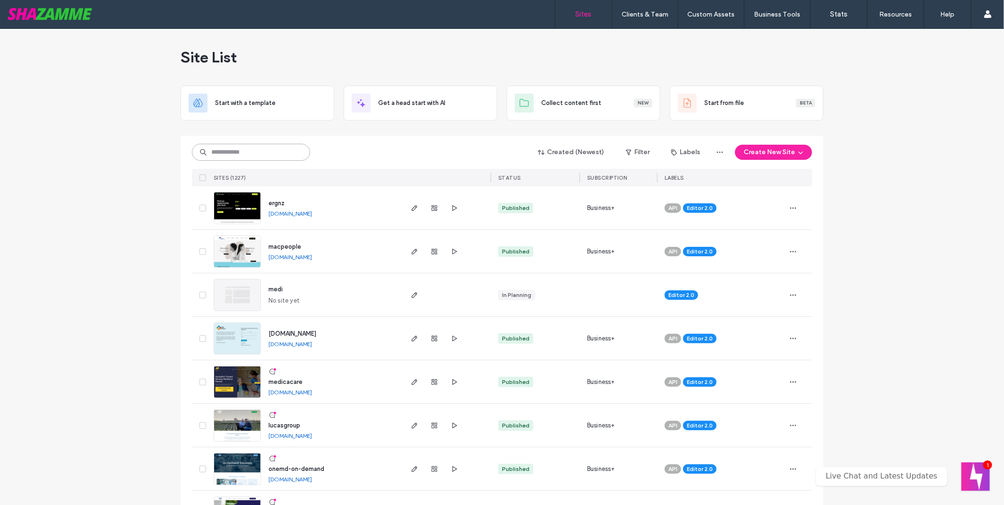
click at [258, 150] on input at bounding box center [251, 152] width 118 height 17
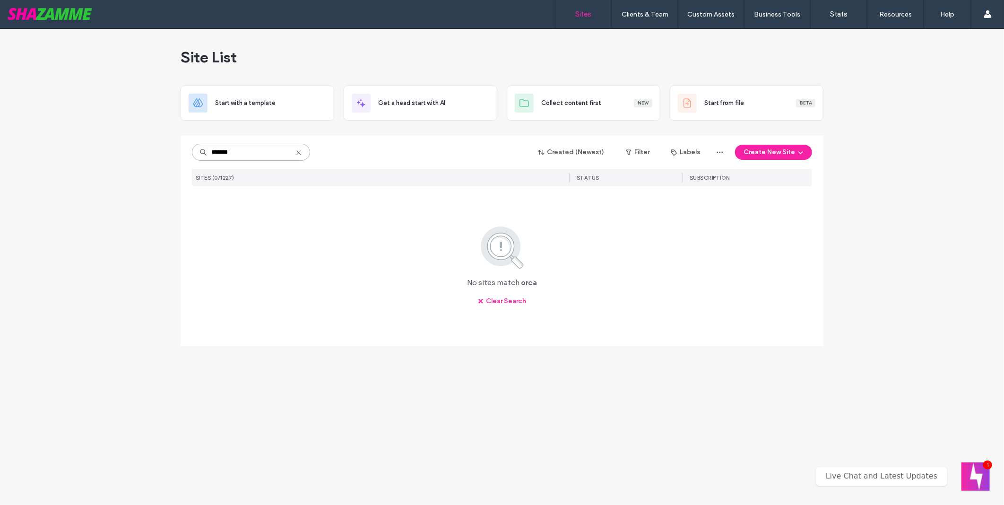
type input "*******"
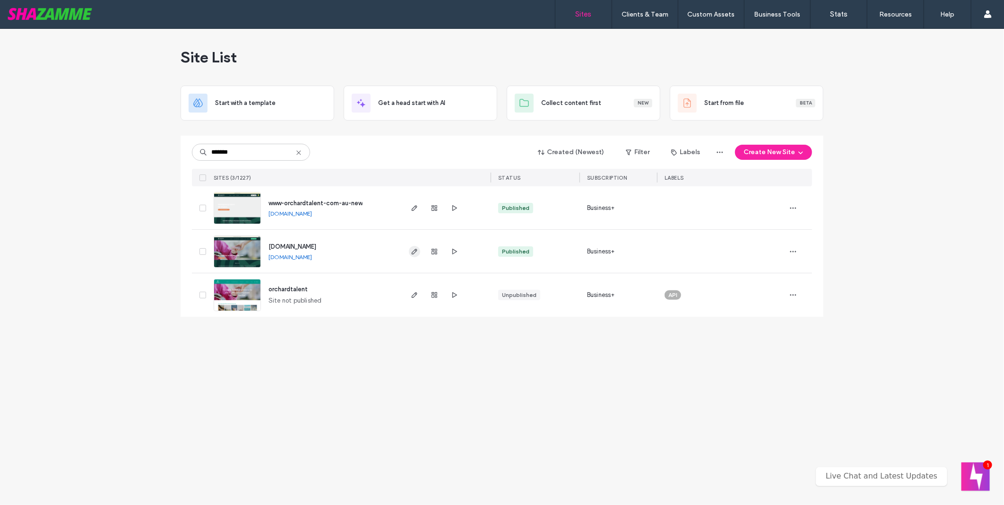
click at [415, 253] on icon "button" at bounding box center [415, 252] width 8 height 8
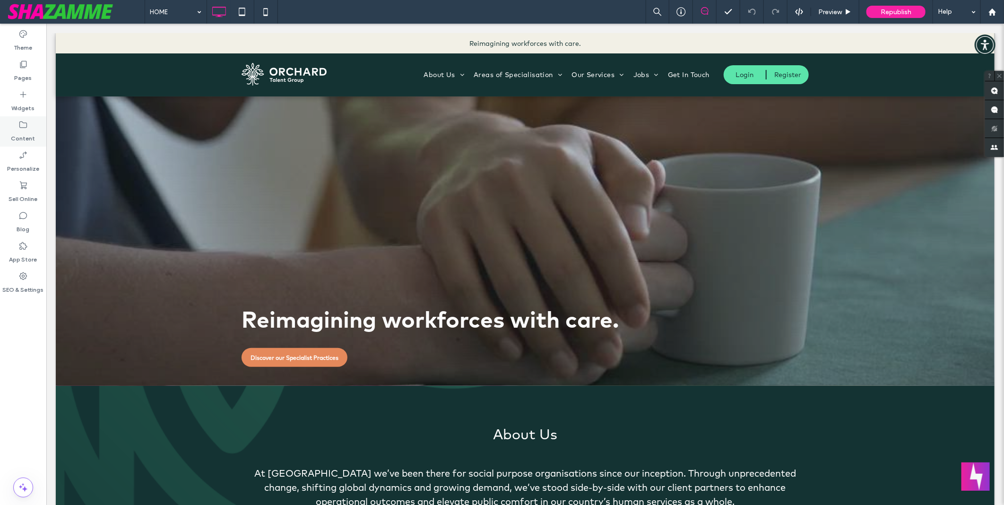
click at [13, 130] on label "Content" at bounding box center [23, 136] width 24 height 13
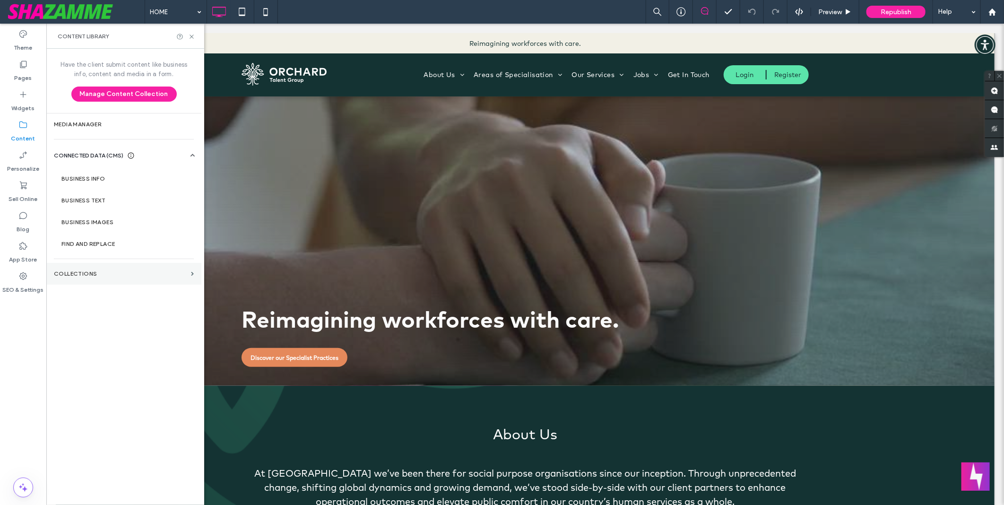
click at [93, 278] on section "Collections" at bounding box center [123, 274] width 155 height 22
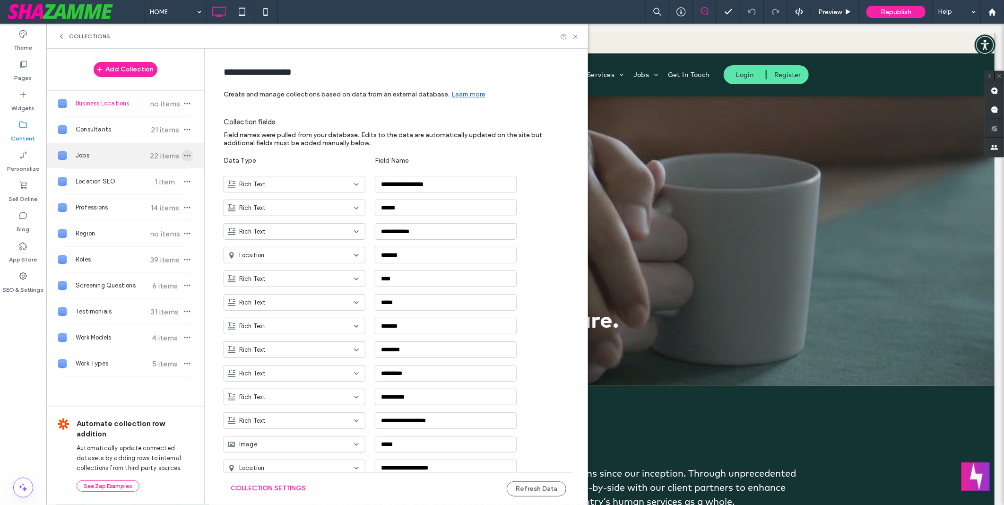
drag, startPoint x: 180, startPoint y: 156, endPoint x: 183, endPoint y: 153, distance: 5.0
click at [183, 156] on icon "button" at bounding box center [187, 156] width 8 height 8
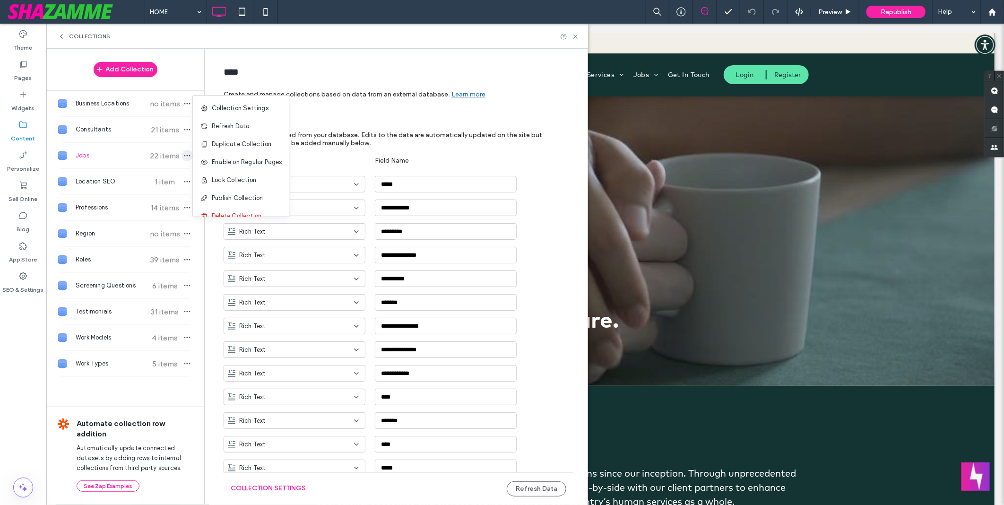
type input "****"
click at [218, 129] on span "Refresh Data" at bounding box center [231, 126] width 38 height 9
click at [189, 157] on div "Jobs 22 items" at bounding box center [125, 156] width 158 height 26
click at [185, 157] on use "button" at bounding box center [187, 155] width 6 height 1
click at [227, 127] on span "Refresh Data" at bounding box center [231, 126] width 38 height 9
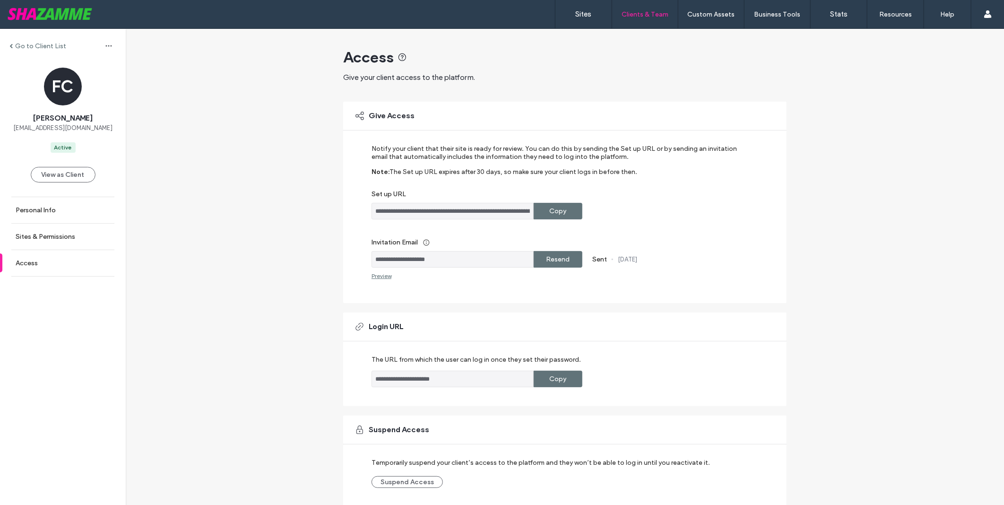
scroll to position [35, 0]
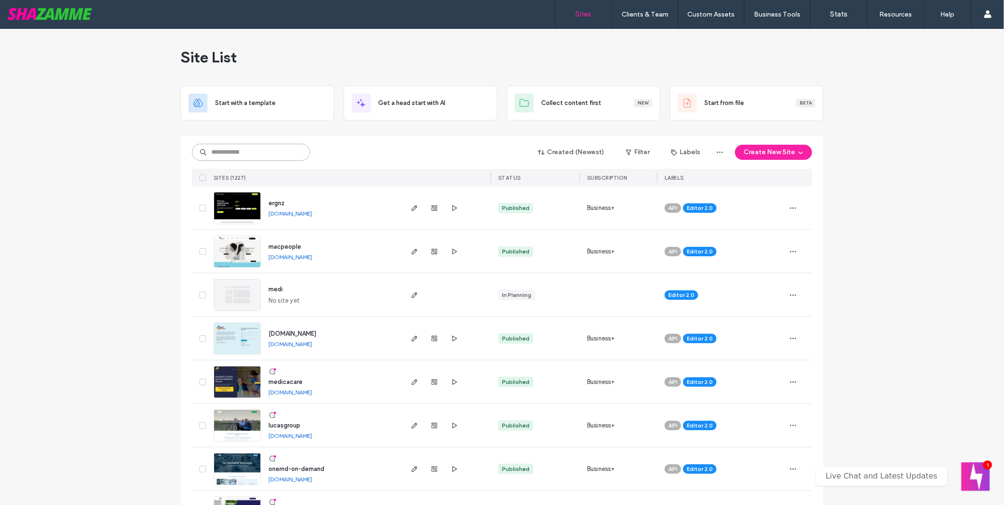
click at [264, 155] on input at bounding box center [251, 152] width 118 height 17
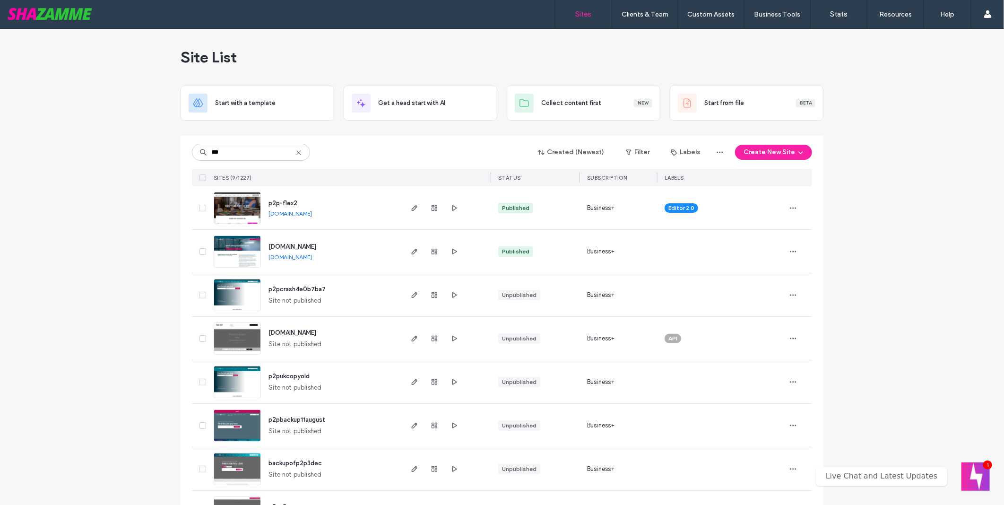
click at [310, 258] on link "www.people2people.co.uk" at bounding box center [291, 256] width 44 height 7
click at [252, 145] on input "***" at bounding box center [251, 152] width 118 height 17
type input "***"
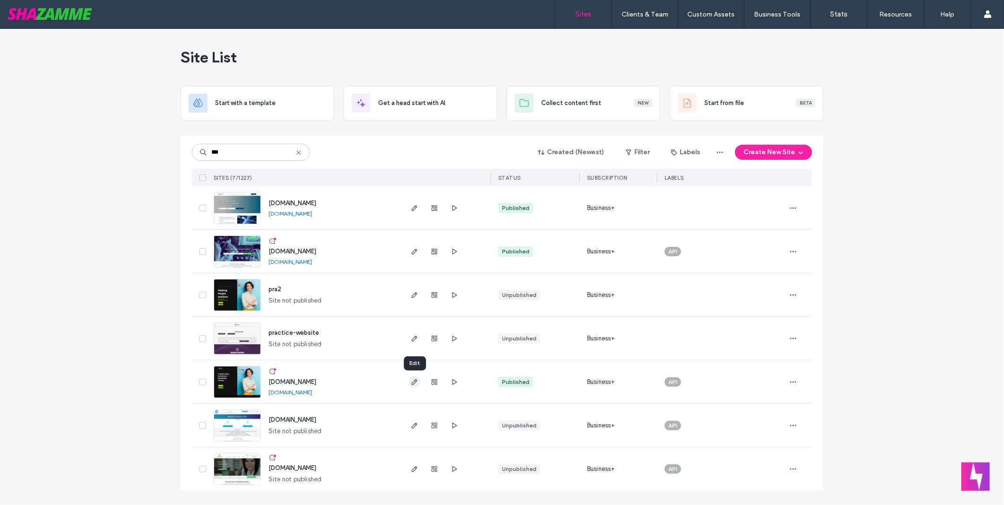
click at [412, 383] on icon "button" at bounding box center [415, 382] width 8 height 8
click at [508, 67] on div "Site List" at bounding box center [502, 57] width 643 height 57
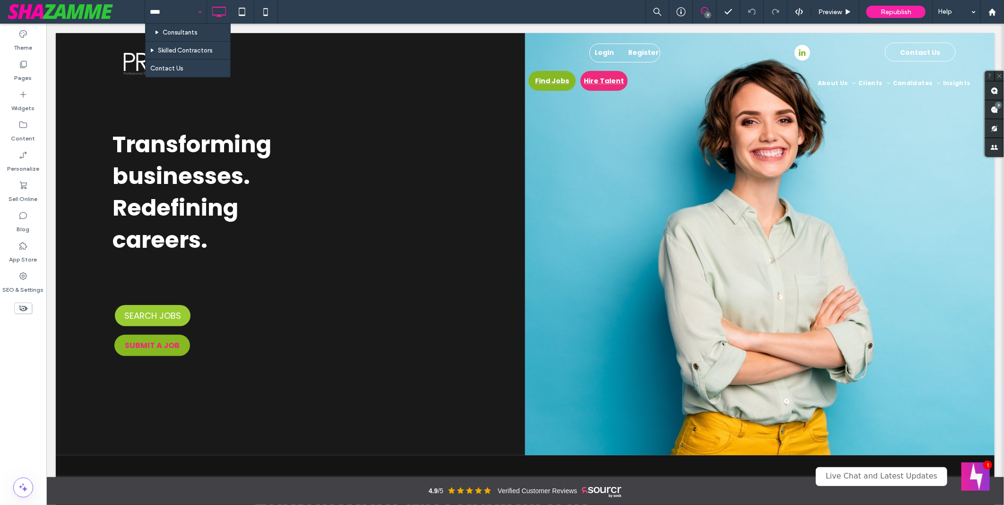
type input "*****"
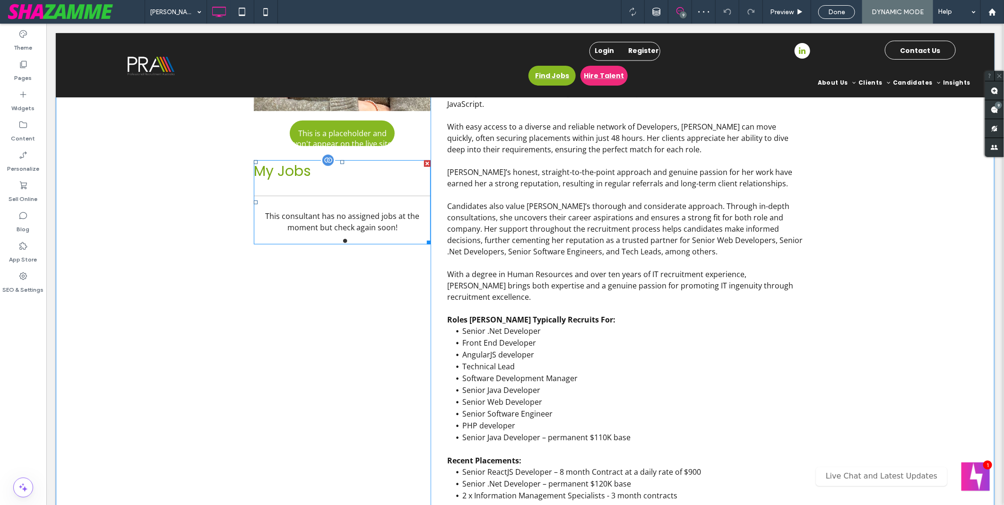
scroll to position [420, 0]
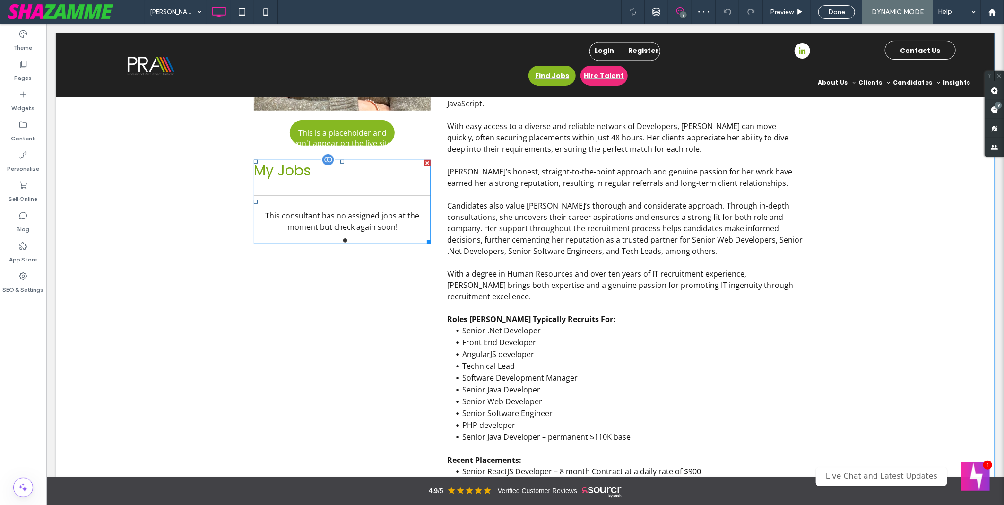
click at [344, 208] on span at bounding box center [341, 201] width 177 height 84
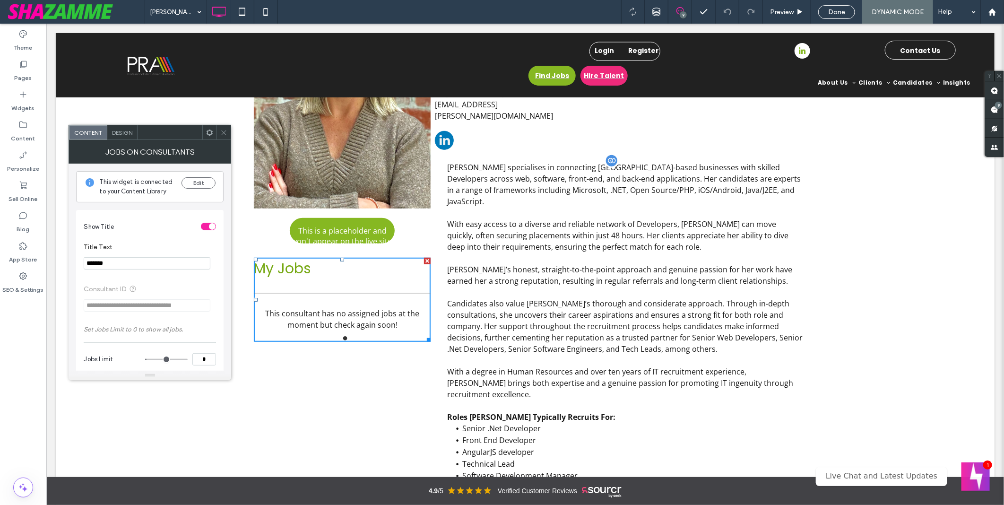
scroll to position [315, 0]
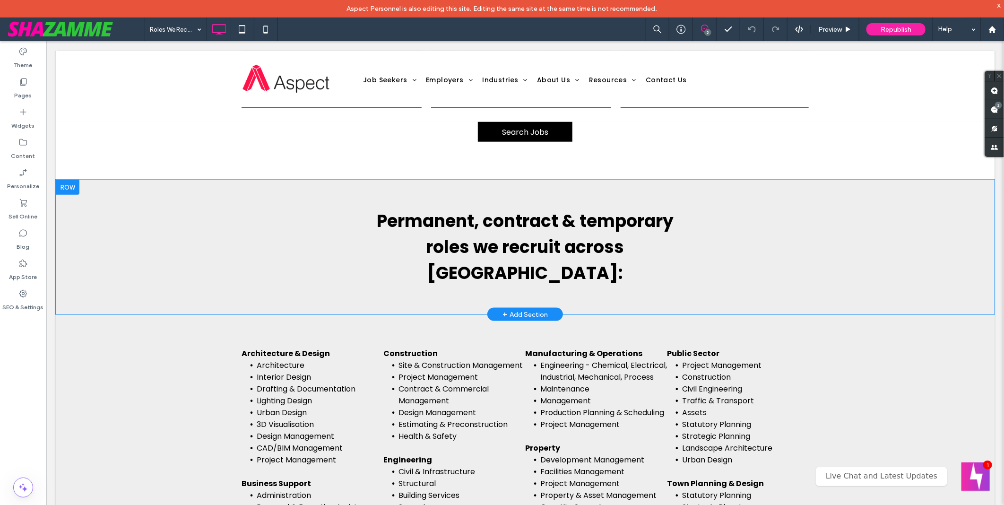
scroll to position [630, 0]
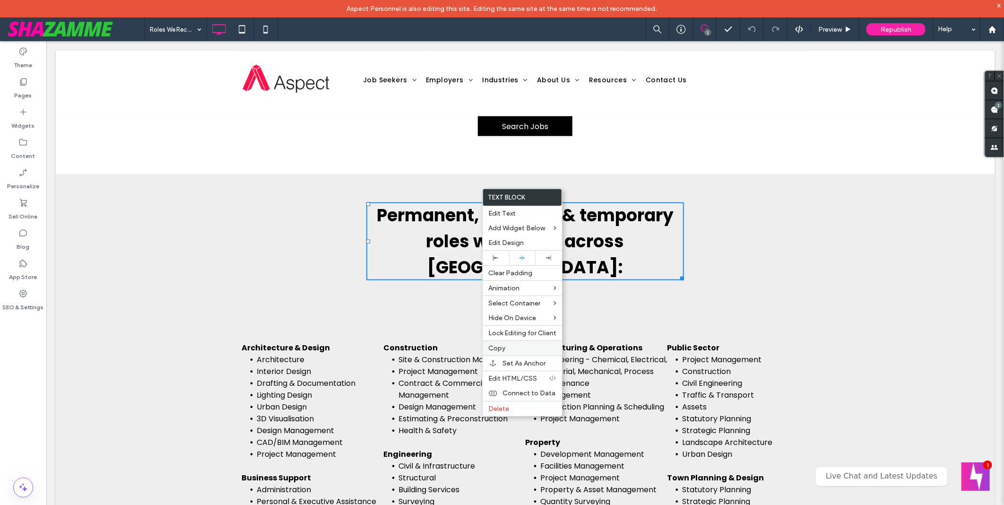
click at [530, 347] on label "Copy" at bounding box center [523, 348] width 68 height 8
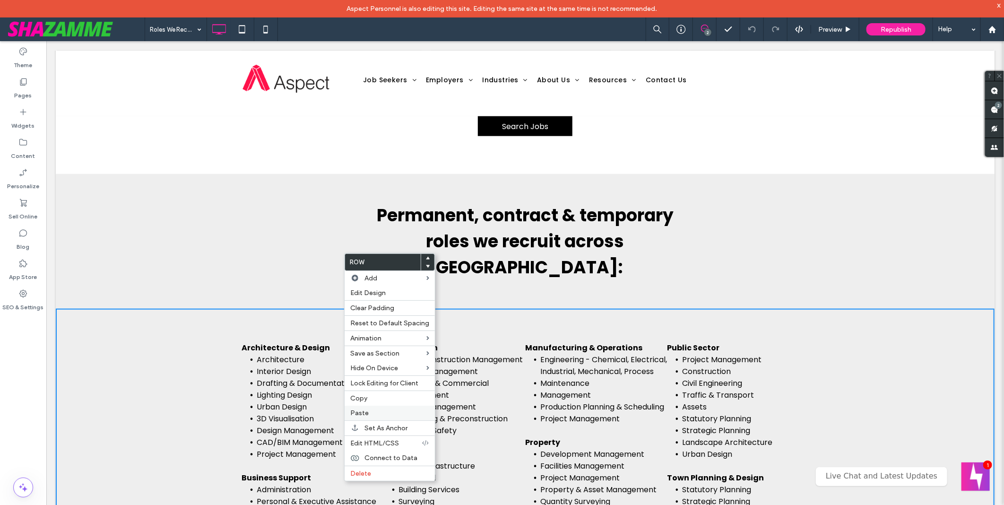
click at [382, 410] on label "Paste" at bounding box center [389, 413] width 79 height 8
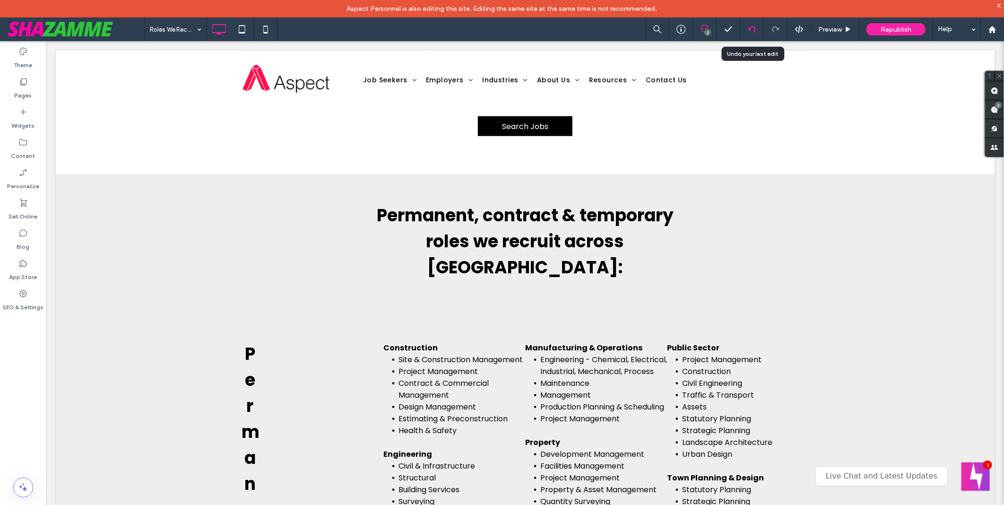
click at [750, 35] on div at bounding box center [753, 29] width 24 height 24
click at [752, 34] on div at bounding box center [753, 29] width 24 height 24
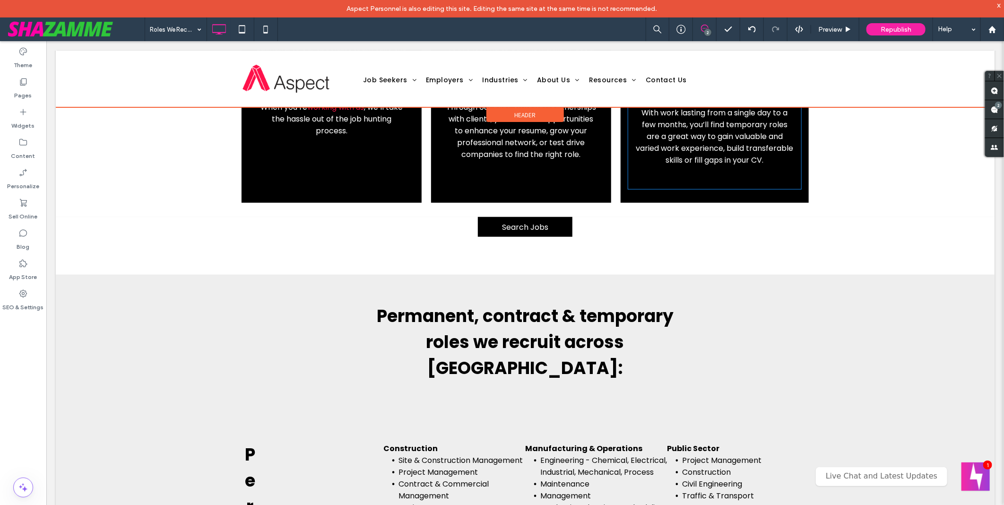
scroll to position [525, 0]
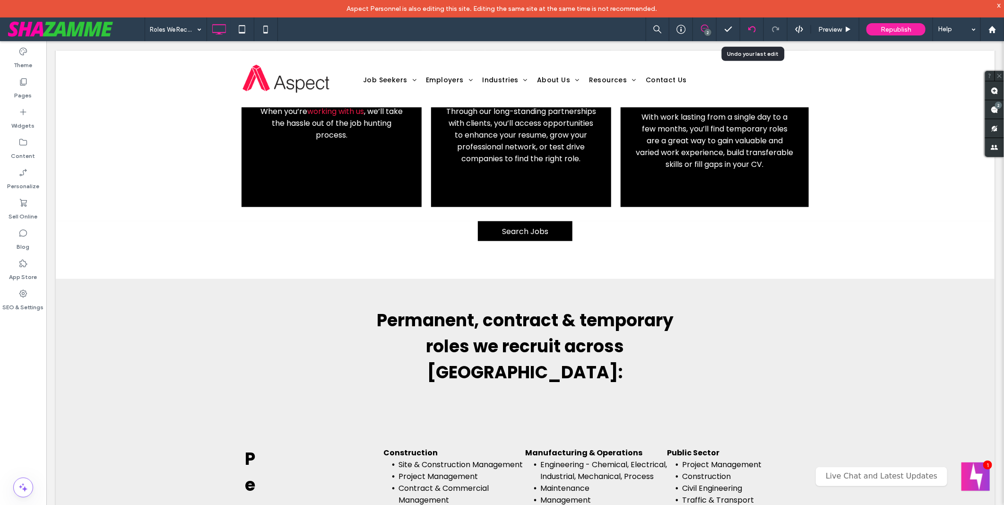
click at [752, 34] on div at bounding box center [753, 29] width 24 height 24
click at [749, 34] on div at bounding box center [753, 29] width 24 height 24
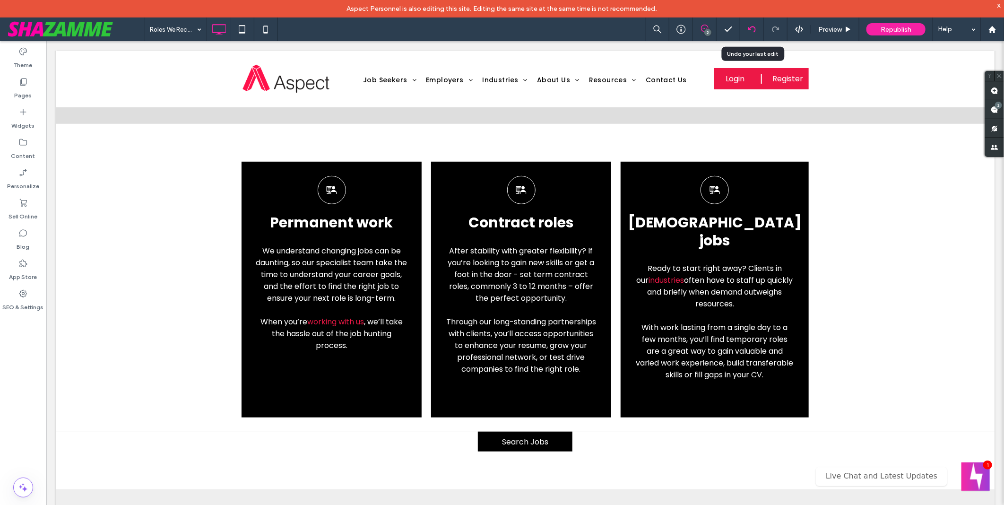
click at [757, 29] on div at bounding box center [752, 30] width 23 height 8
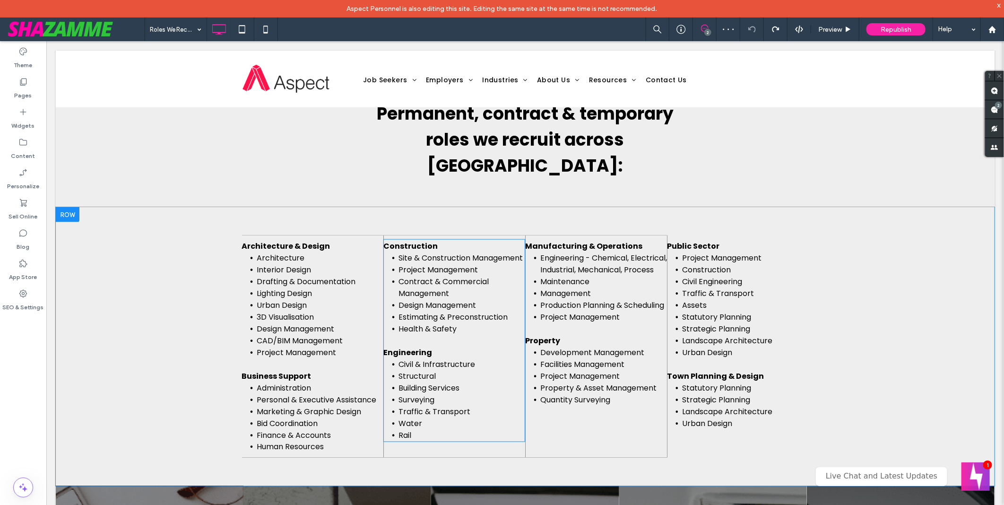
scroll to position [735, 0]
